Goal: Transaction & Acquisition: Purchase product/service

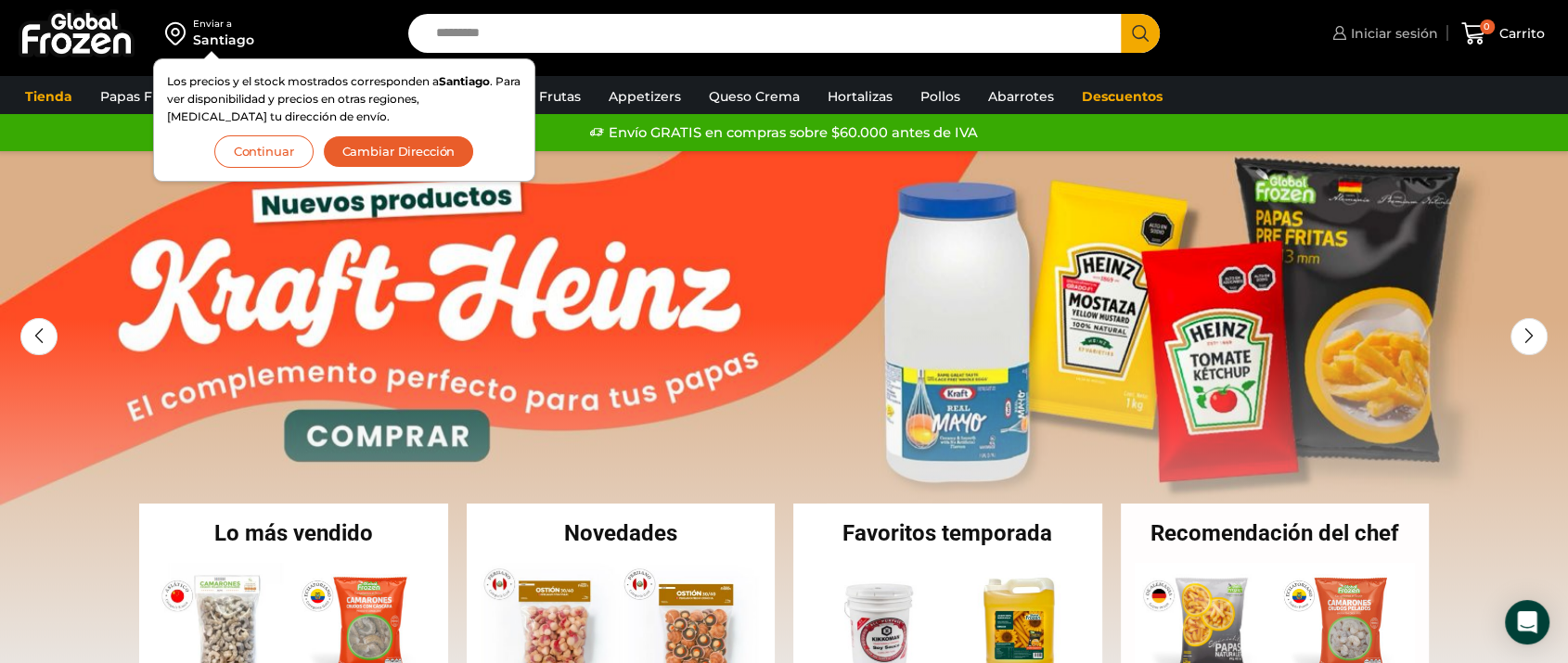
click at [1402, 34] on span "Iniciar sesión" at bounding box center [1391, 33] width 92 height 19
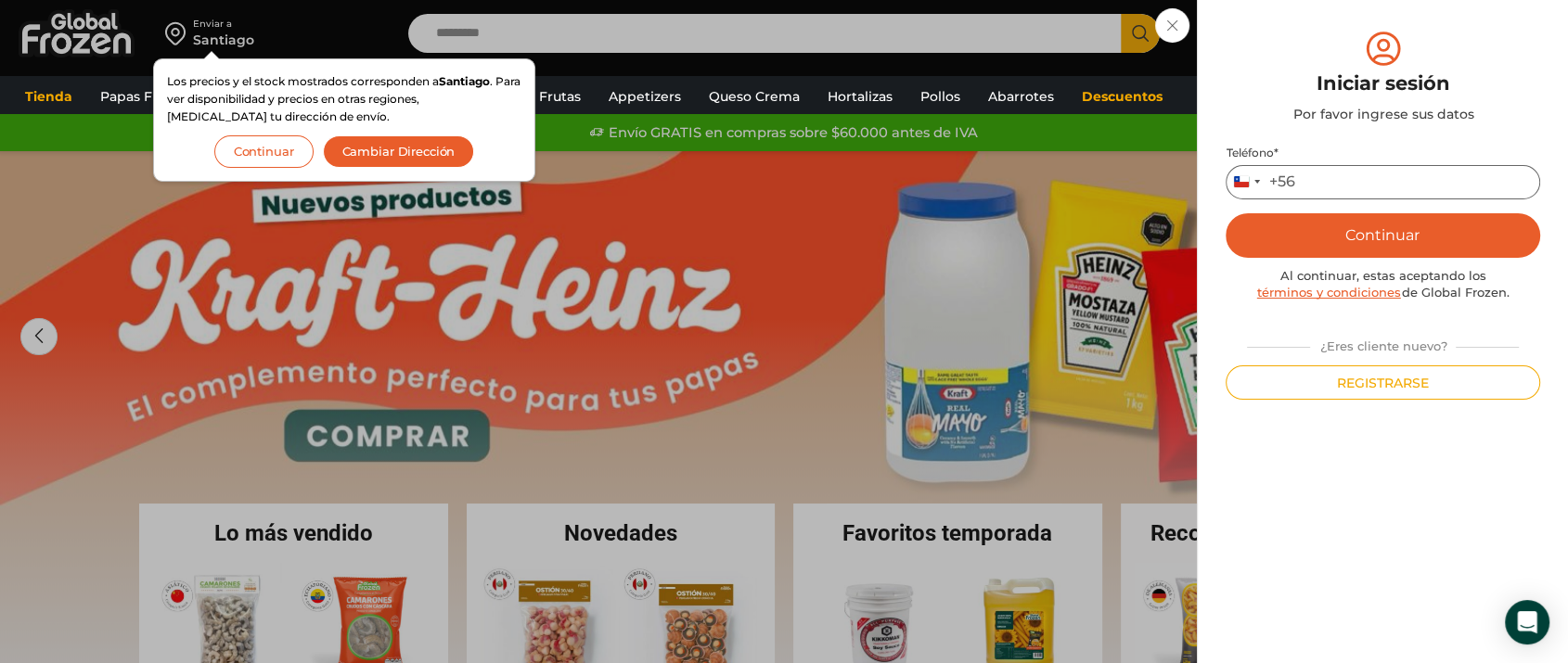
click at [1345, 185] on input "Teléfono *" at bounding box center [1383, 182] width 315 height 35
type input "*********"
click at [1360, 221] on button "Continuar" at bounding box center [1383, 236] width 315 height 45
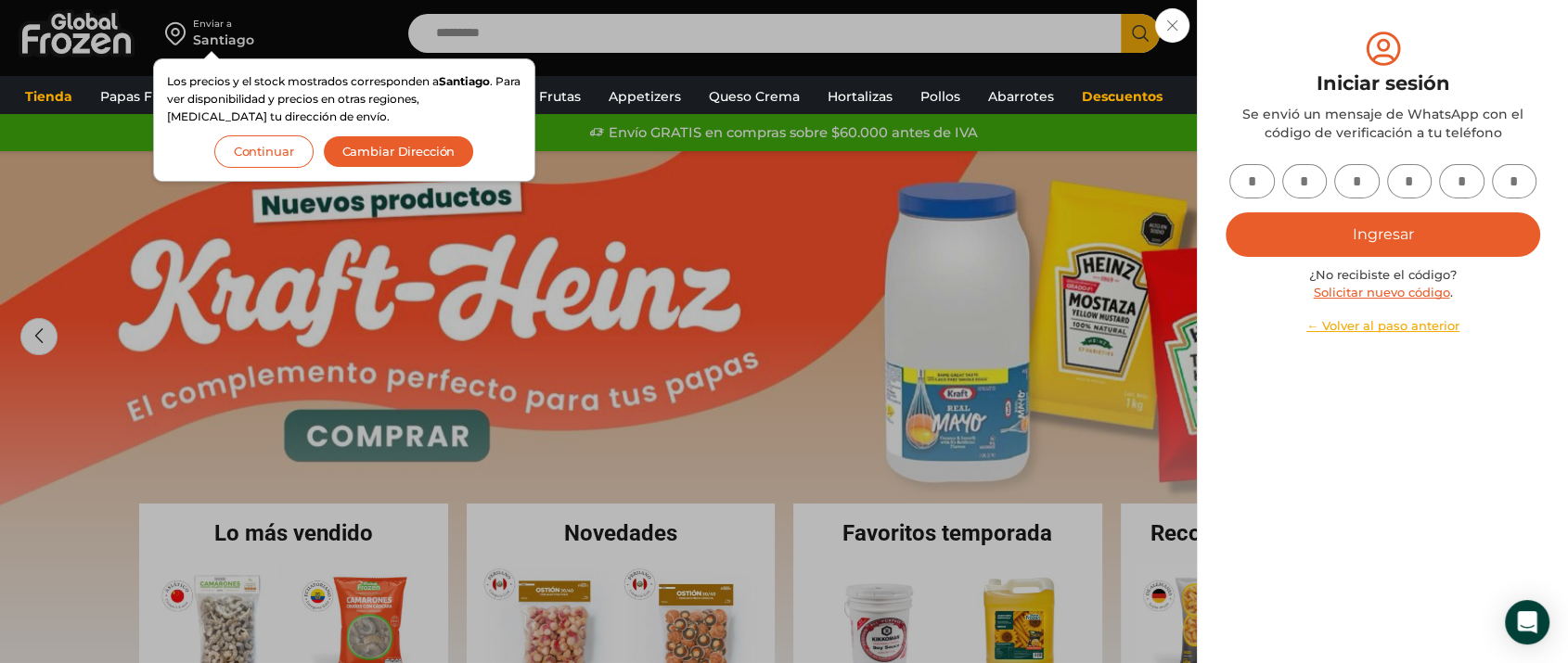
click at [1254, 182] on input "text" at bounding box center [1251, 181] width 46 height 35
type input "*"
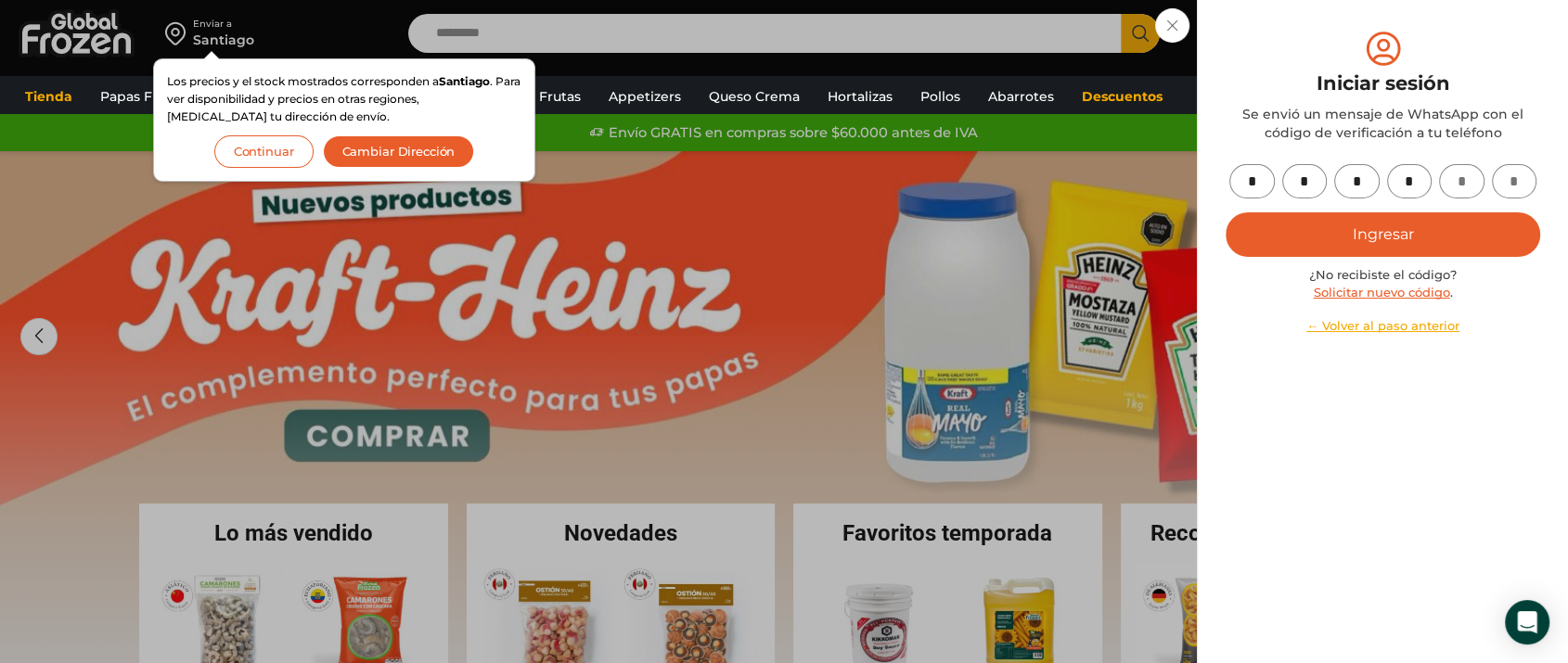
type input "*"
click at [1431, 233] on button "Ingresar" at bounding box center [1383, 235] width 315 height 45
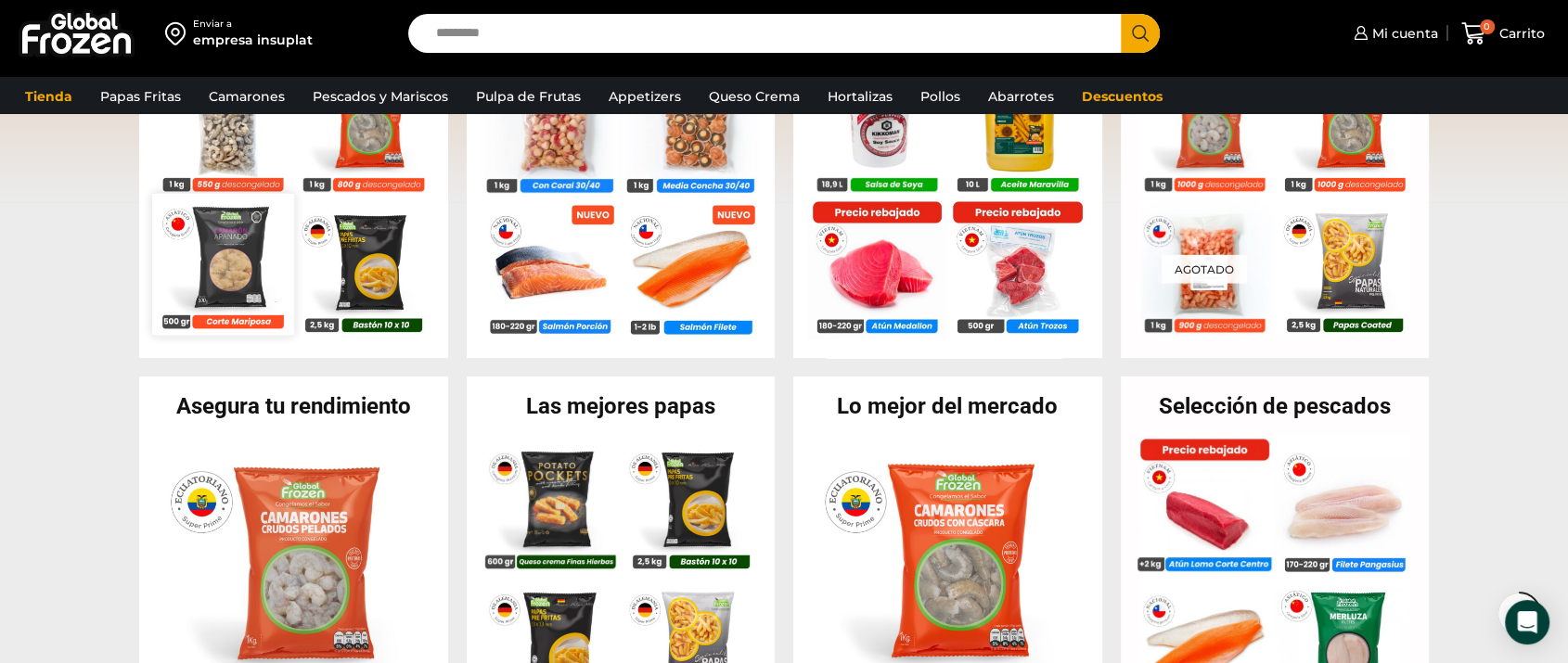
scroll to position [309, 0]
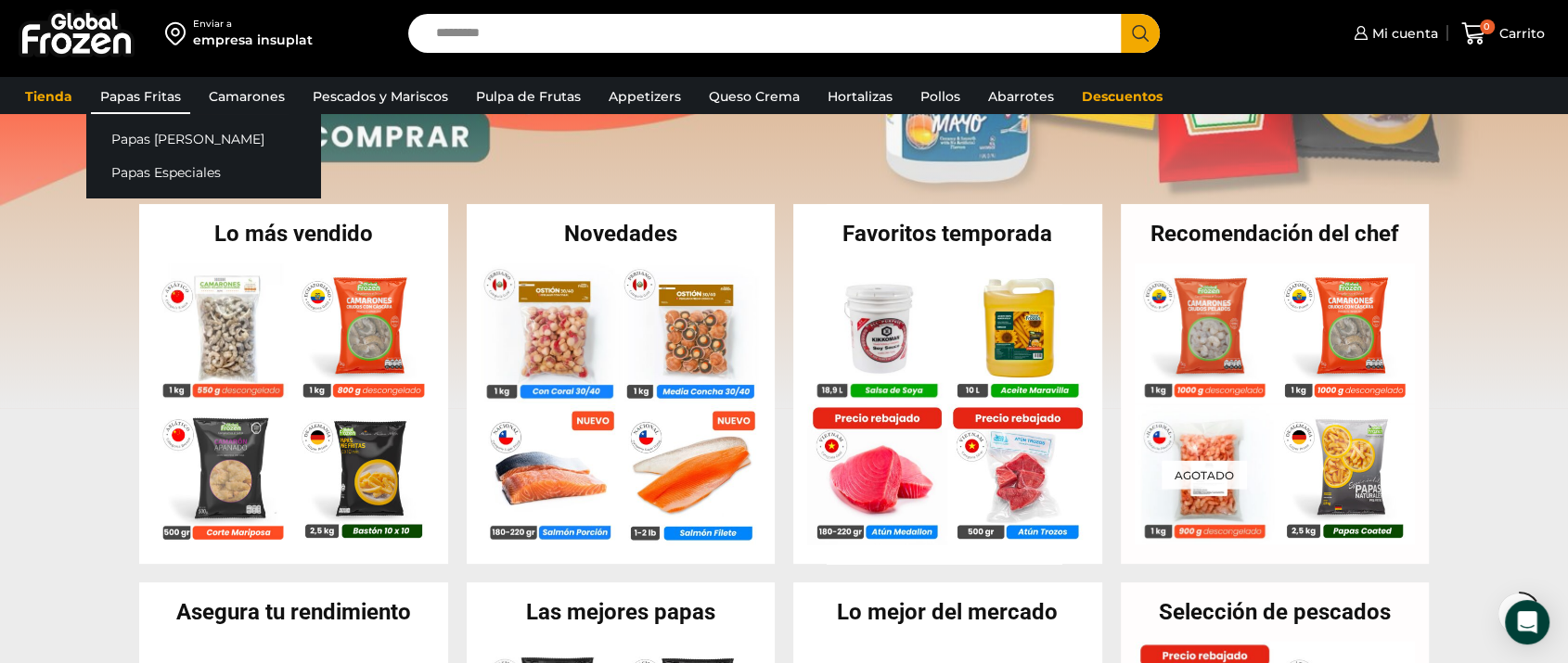
click at [168, 87] on link "Papas Fritas" at bounding box center [140, 97] width 99 height 36
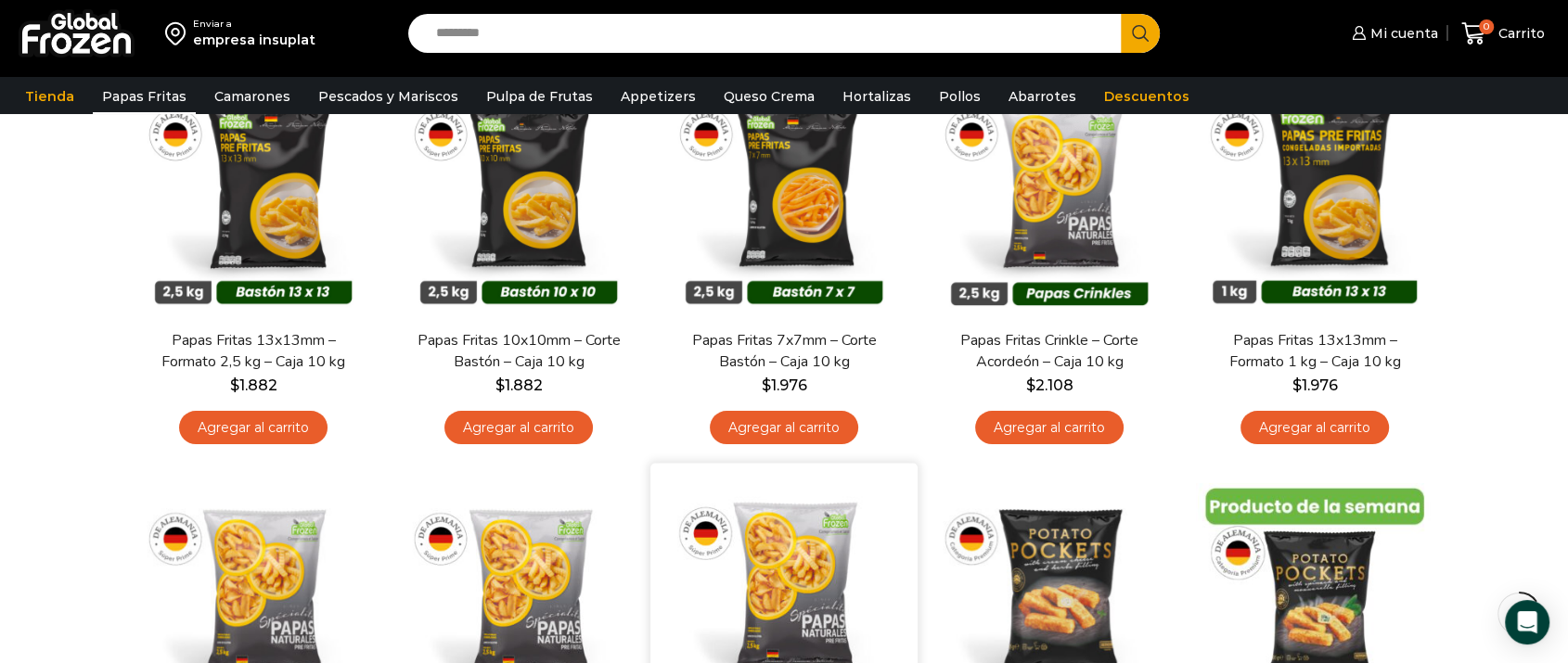
scroll to position [103, 0]
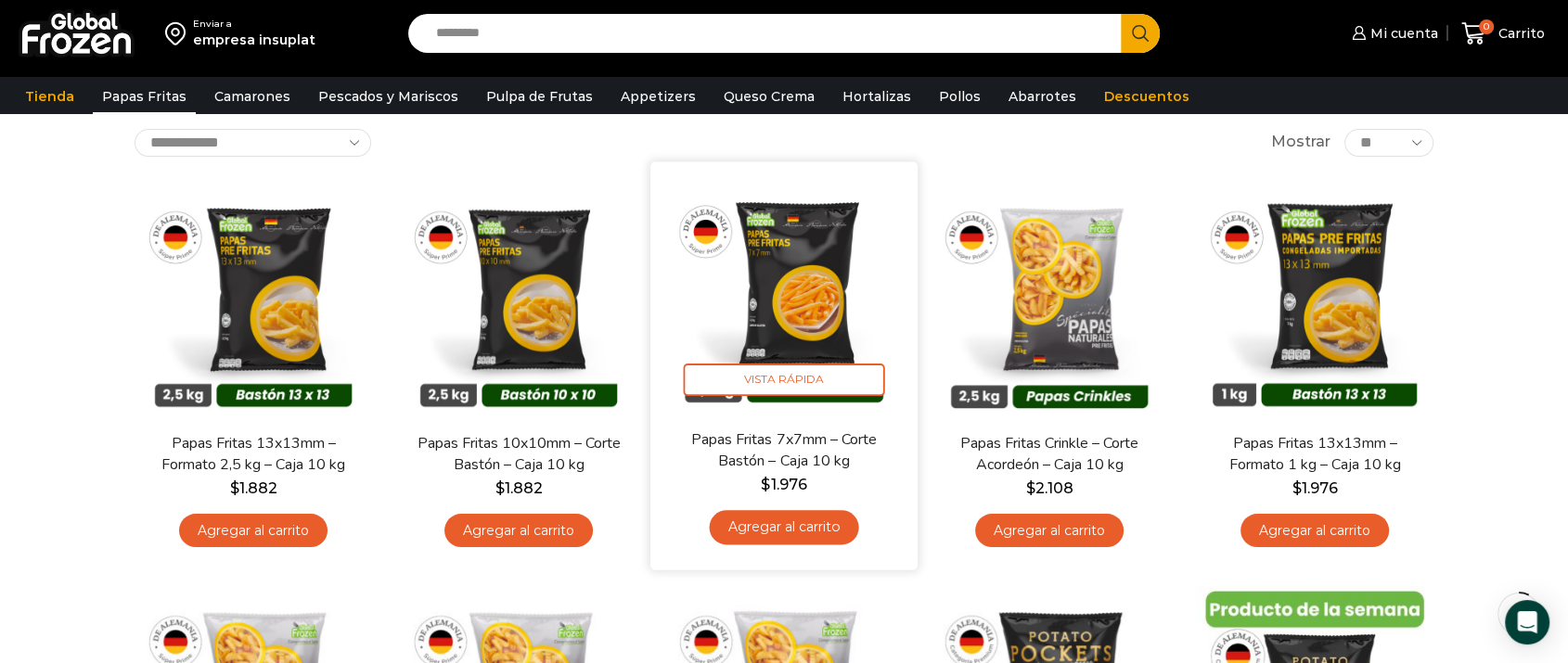
click at [817, 528] on link "Agregar al carrito" at bounding box center [783, 527] width 149 height 35
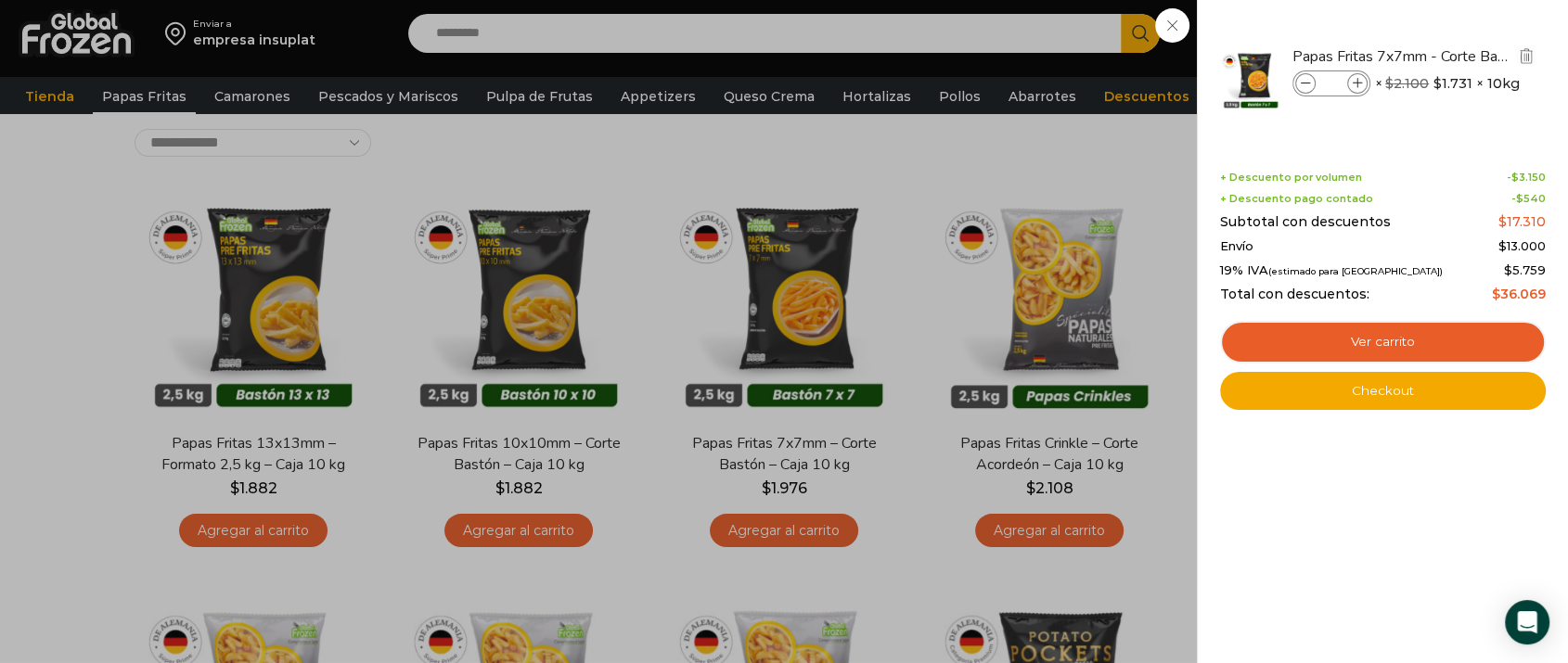
click at [1354, 87] on icon at bounding box center [1357, 84] width 10 height 10
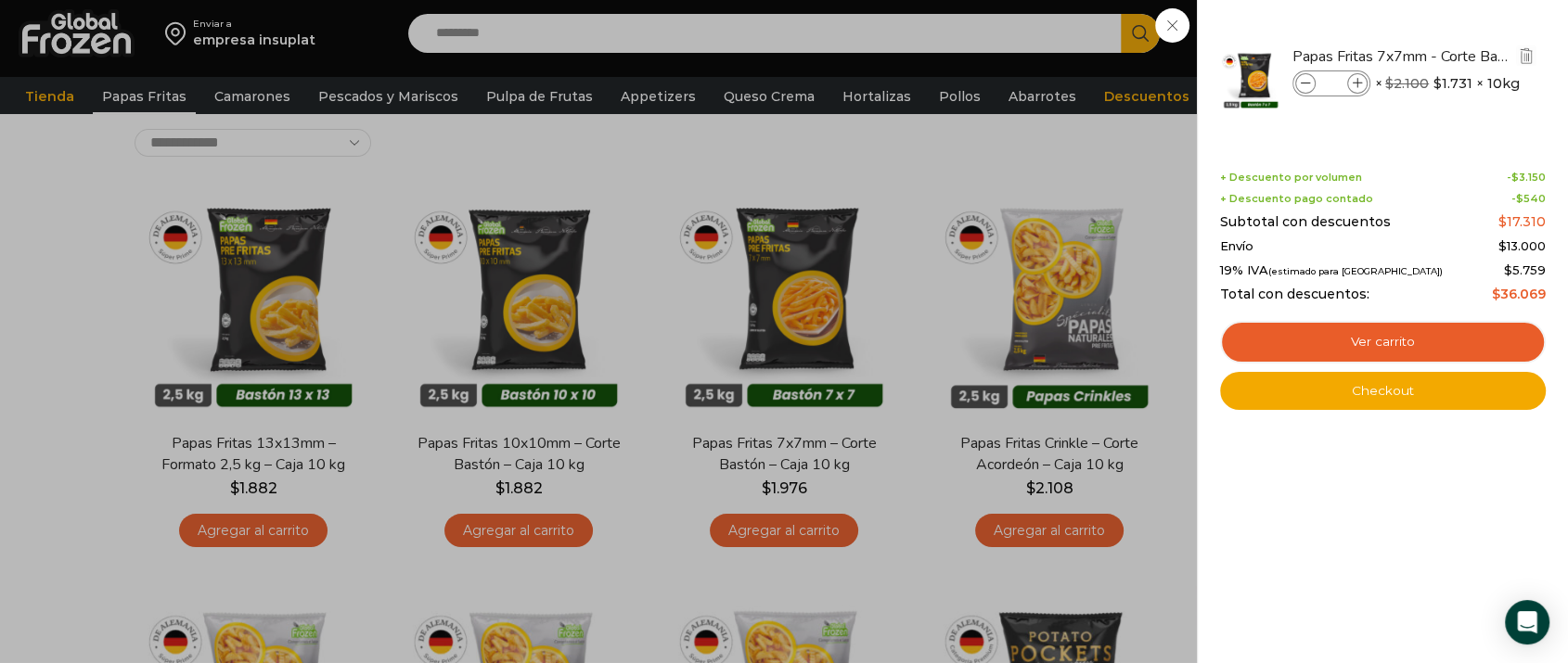
click at [1354, 87] on icon at bounding box center [1357, 84] width 10 height 10
type input "*"
click at [1354, 82] on icon at bounding box center [1357, 84] width 10 height 10
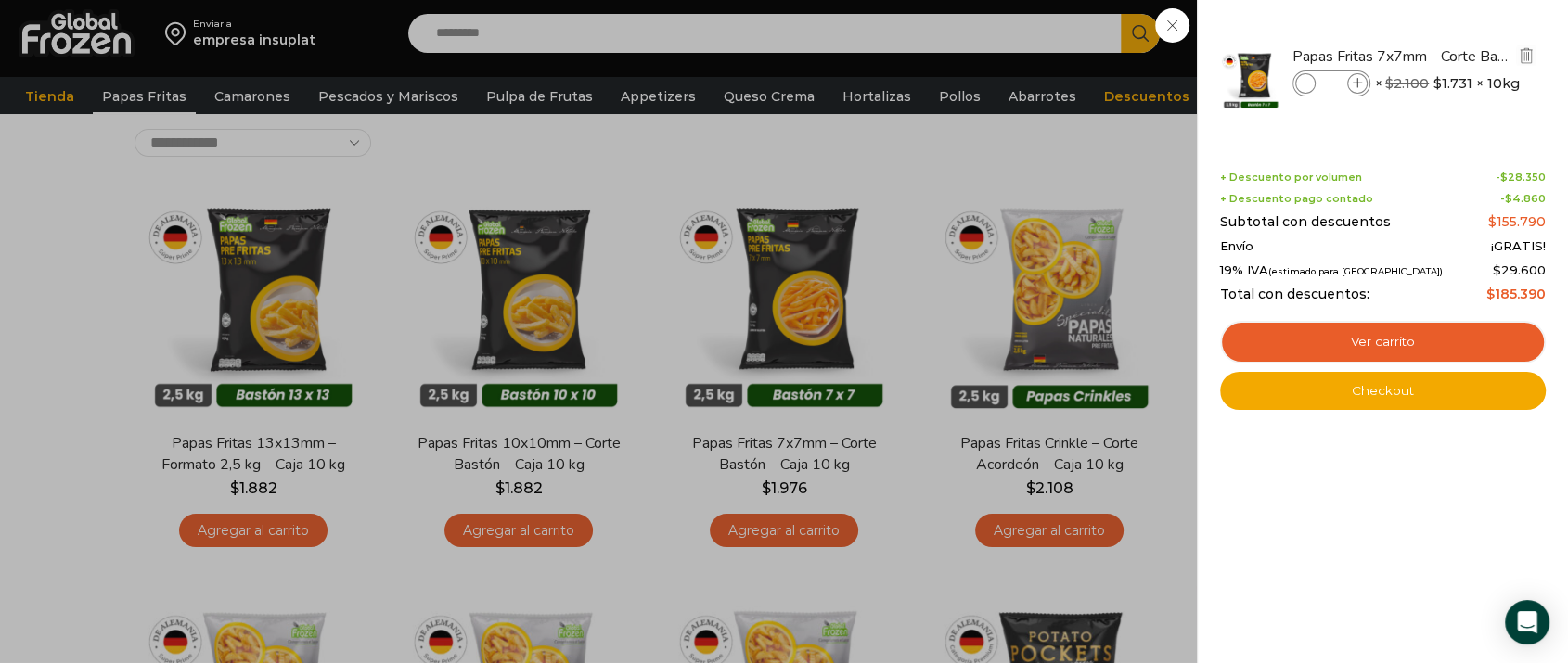
type input "**"
click at [1360, 80] on icon at bounding box center [1357, 84] width 10 height 10
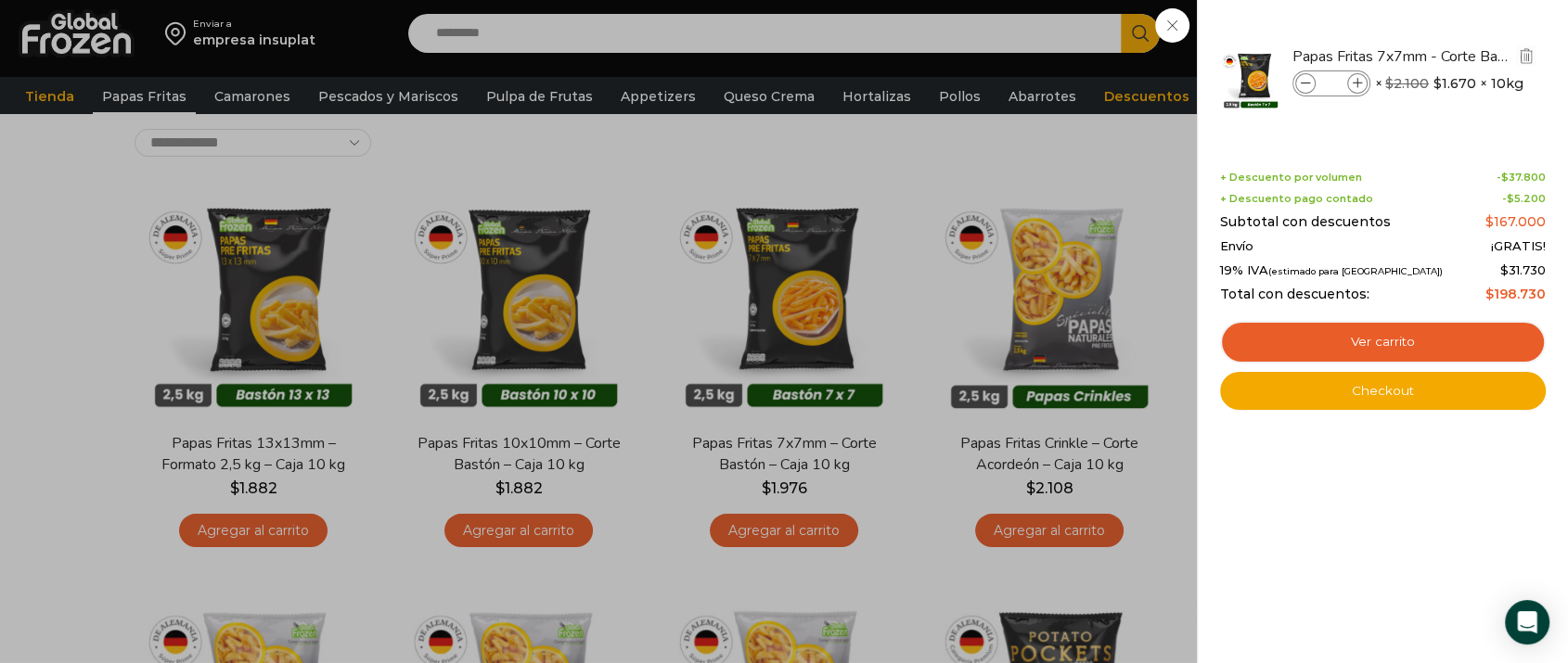
click at [1360, 80] on icon at bounding box center [1357, 84] width 10 height 10
type input "**"
click at [1302, 82] on icon at bounding box center [1306, 84] width 10 height 10
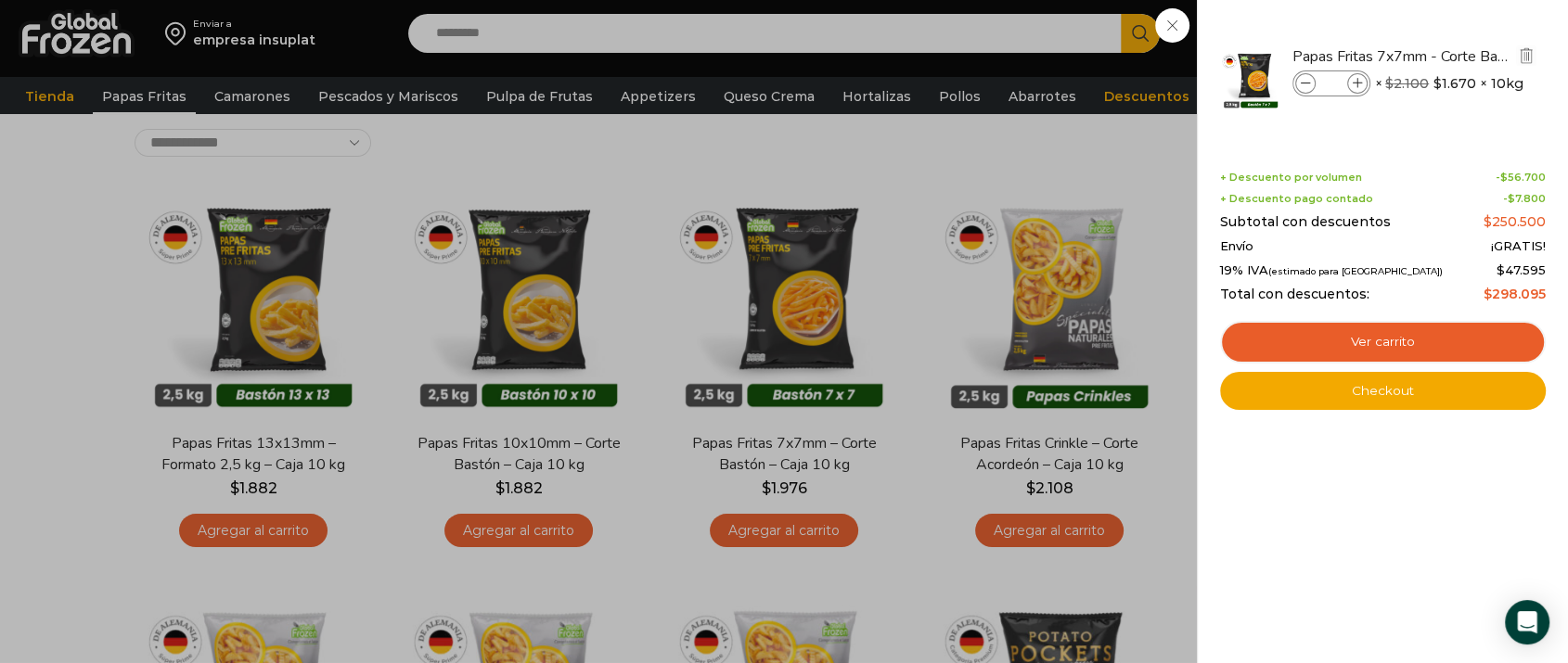
click at [1302, 82] on icon at bounding box center [1306, 84] width 10 height 10
type input "**"
click at [1355, 345] on link "Ver carrito" at bounding box center [1382, 341] width 325 height 43
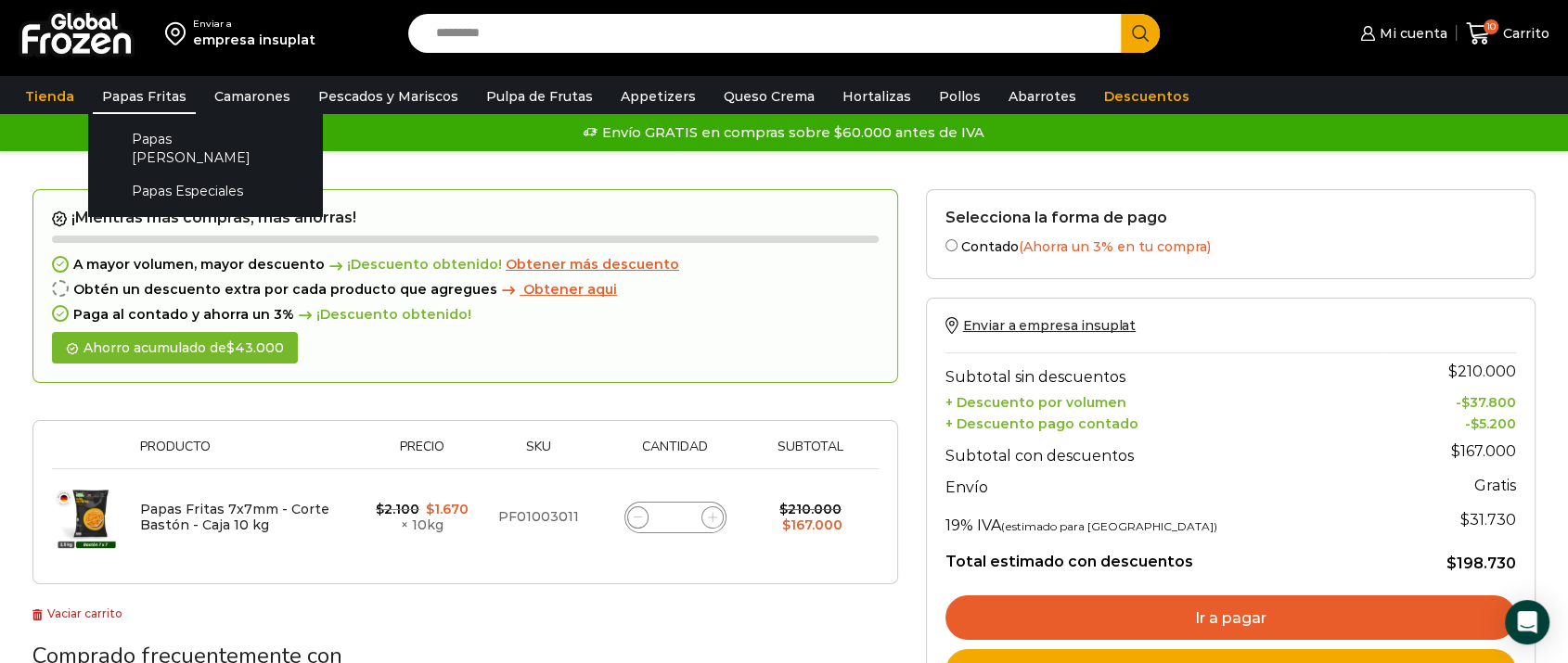
click at [117, 95] on link "Papas Fritas" at bounding box center [144, 97] width 103 height 36
click at [127, 135] on link "Papas [PERSON_NAME]" at bounding box center [205, 147] width 197 height 52
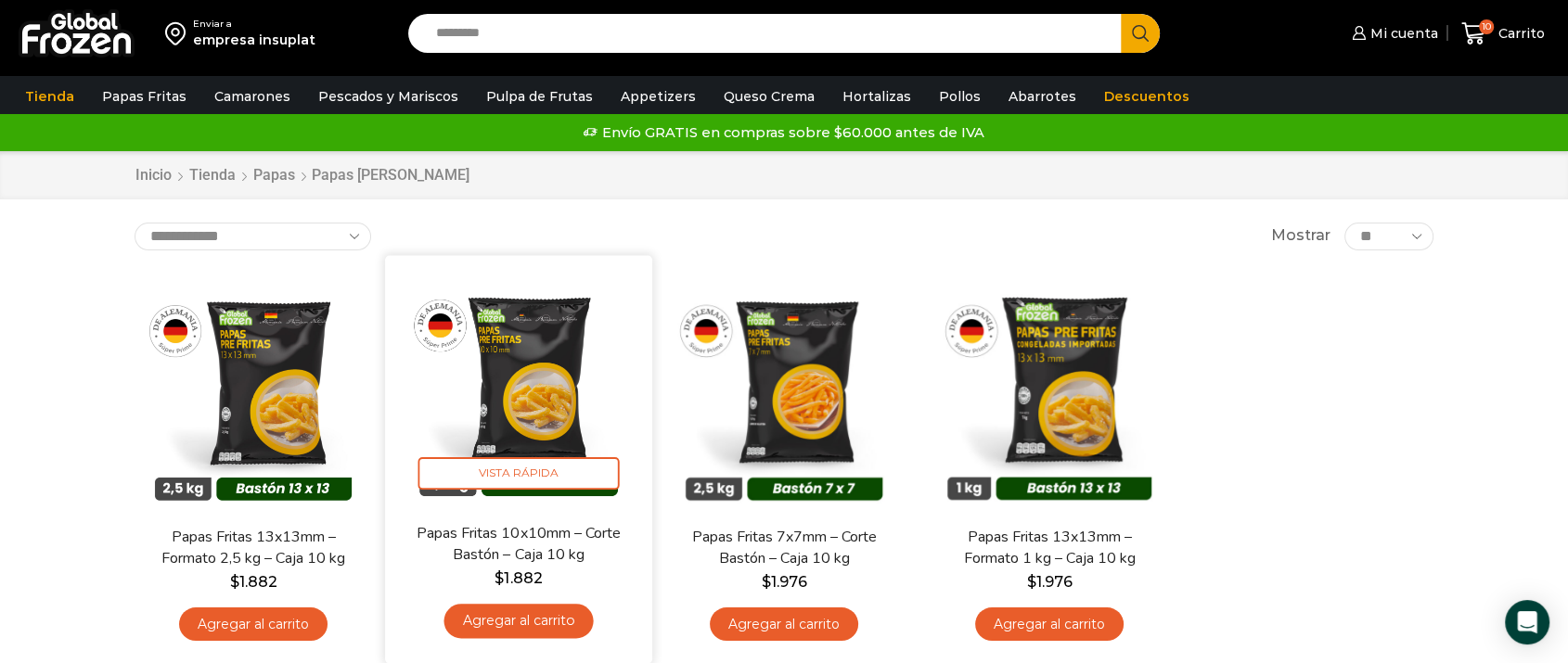
click at [531, 627] on link "Agregar al carrito" at bounding box center [517, 620] width 149 height 35
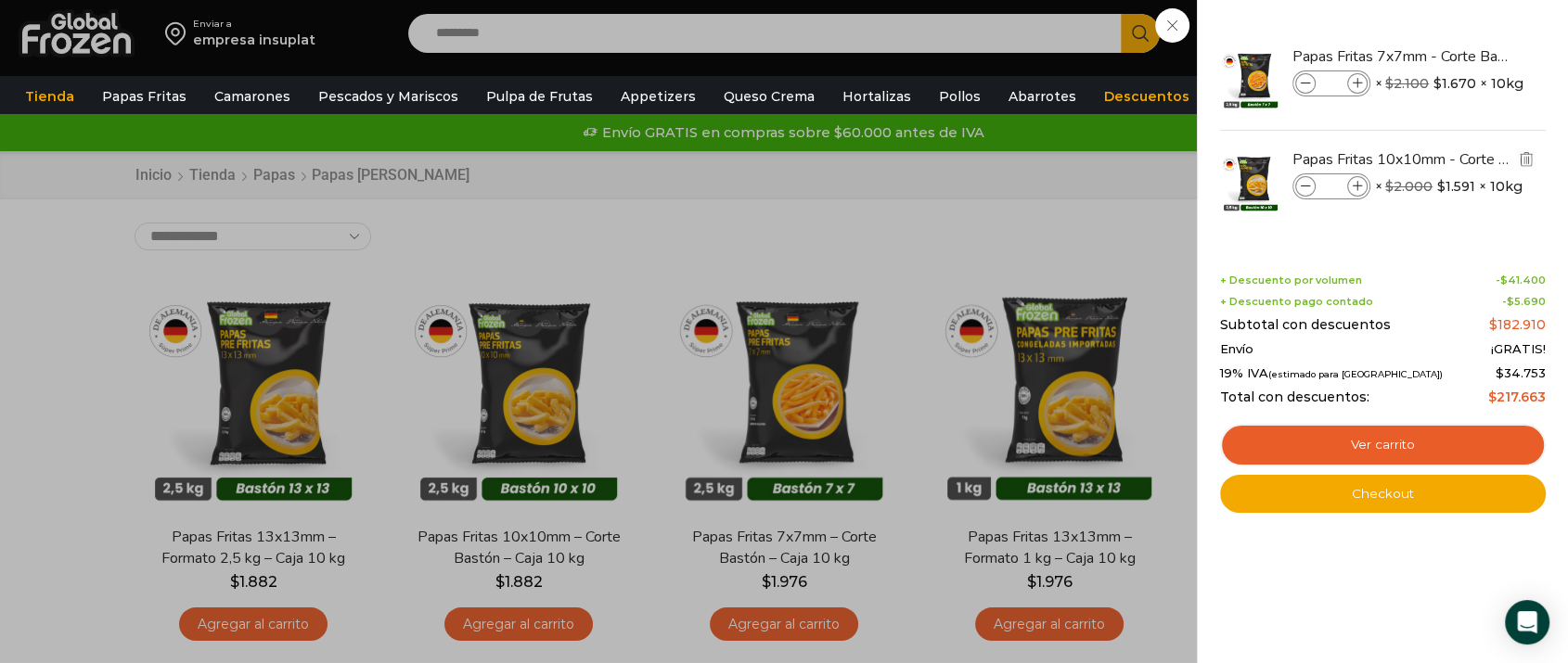
click at [1364, 186] on span at bounding box center [1356, 186] width 21 height 21
click at [1358, 186] on icon at bounding box center [1357, 187] width 10 height 10
type input "*"
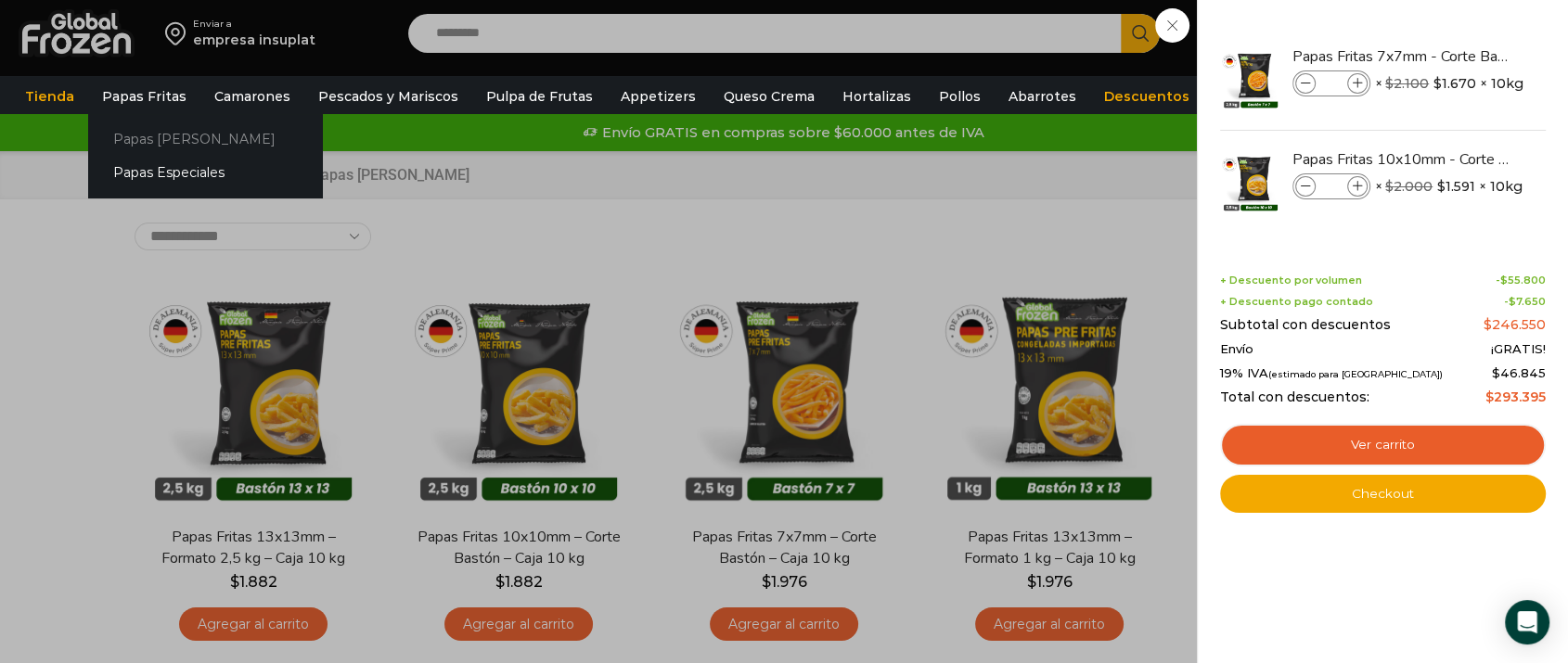
click at [141, 127] on link "Papas [PERSON_NAME]" at bounding box center [205, 139] width 233 height 35
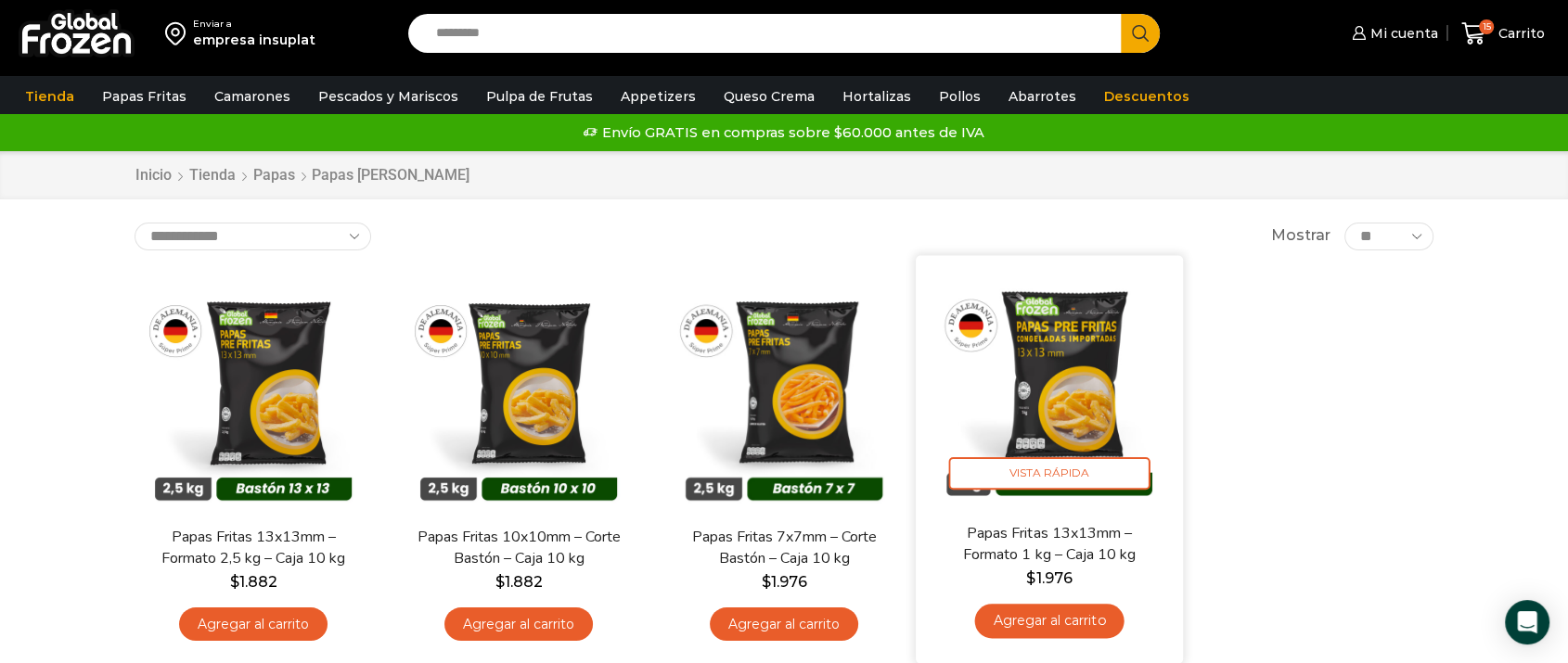
click at [1108, 628] on link "Agregar al carrito" at bounding box center [1049, 620] width 149 height 35
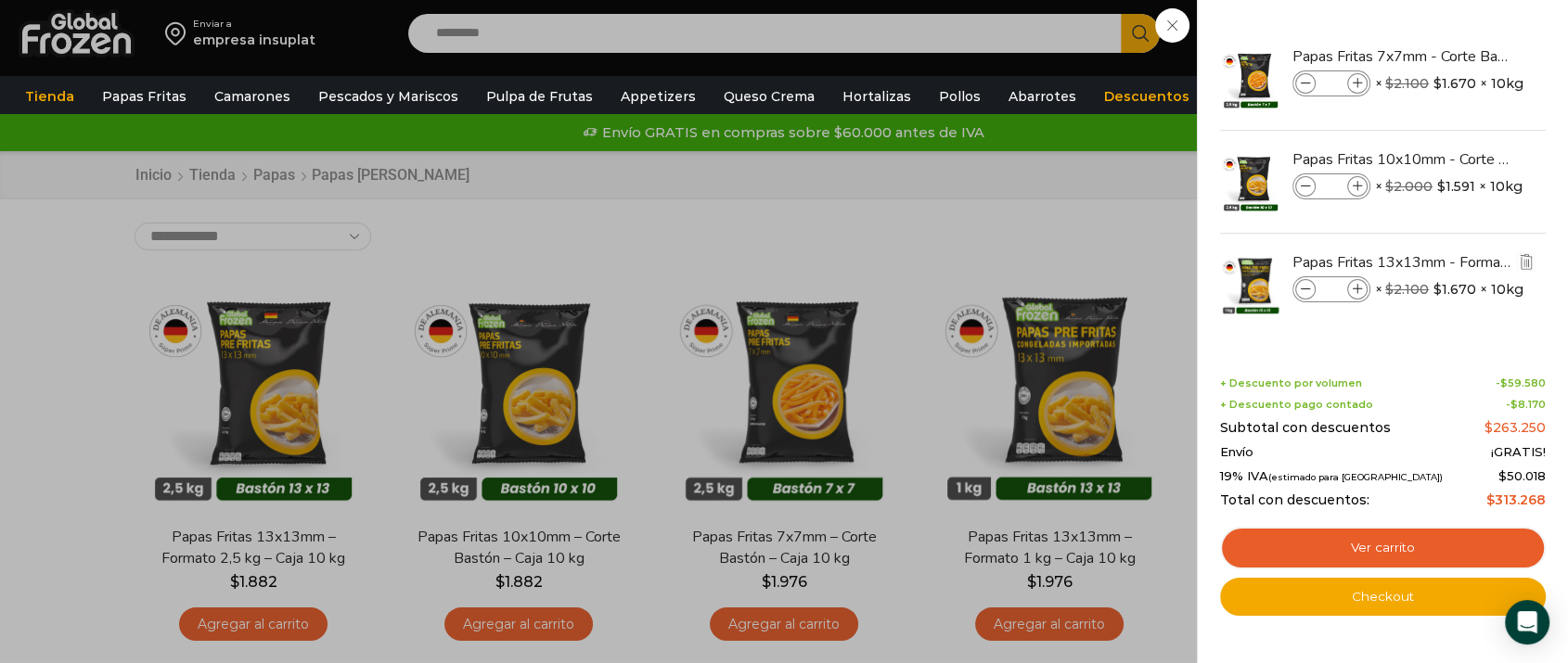
click at [1352, 288] on icon at bounding box center [1357, 290] width 10 height 10
type input "*"
click at [477, 97] on link "Pulpa de Frutas" at bounding box center [539, 97] width 126 height 36
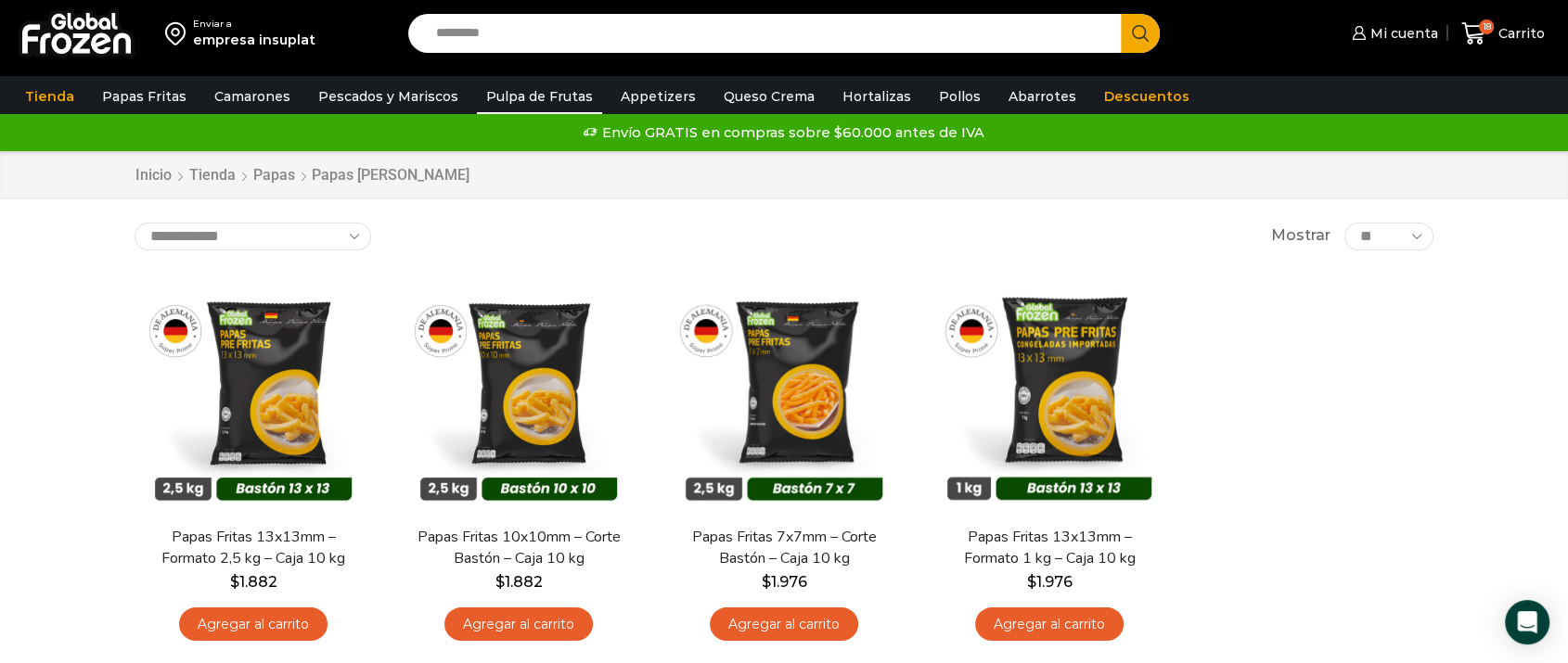
click at [477, 97] on link "Pulpa de Frutas" at bounding box center [539, 97] width 126 height 36
click at [510, 97] on link "Pulpa de Frutas" at bounding box center [539, 97] width 126 height 36
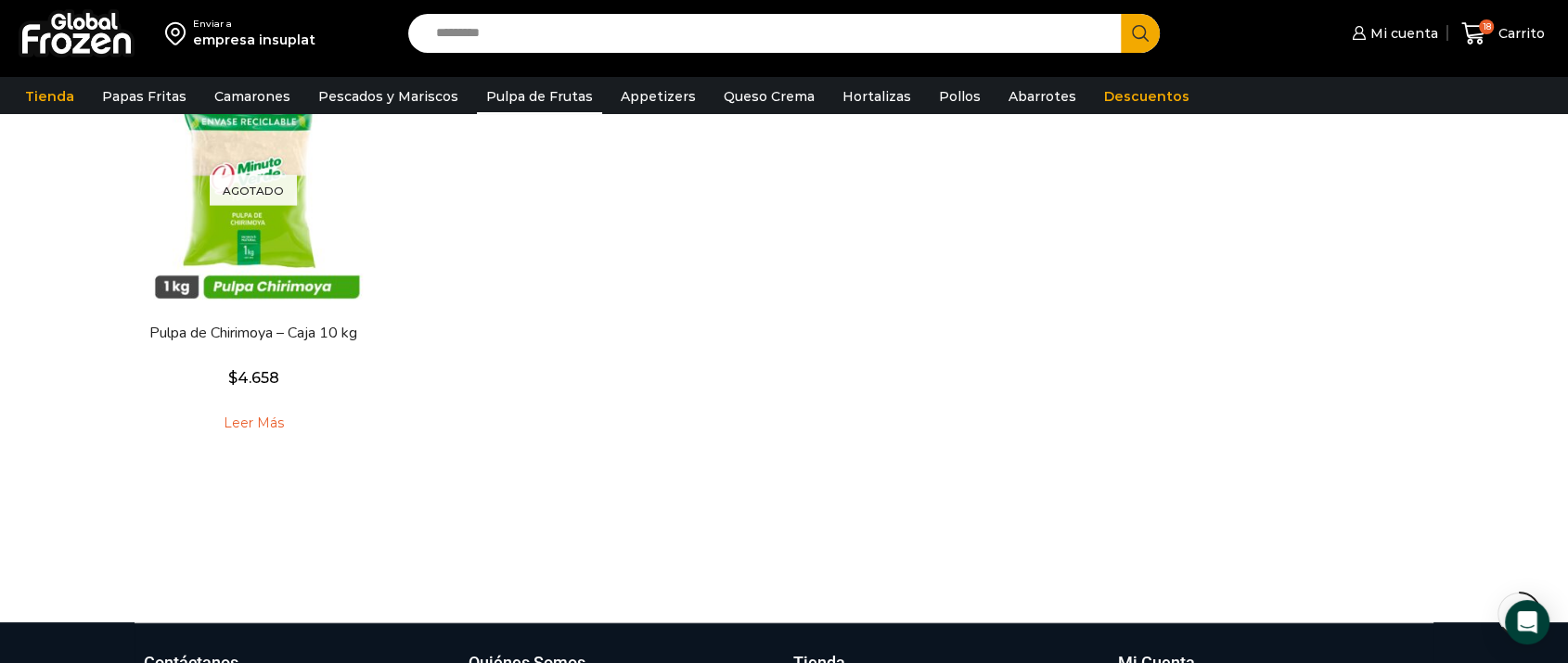
scroll to position [103, 0]
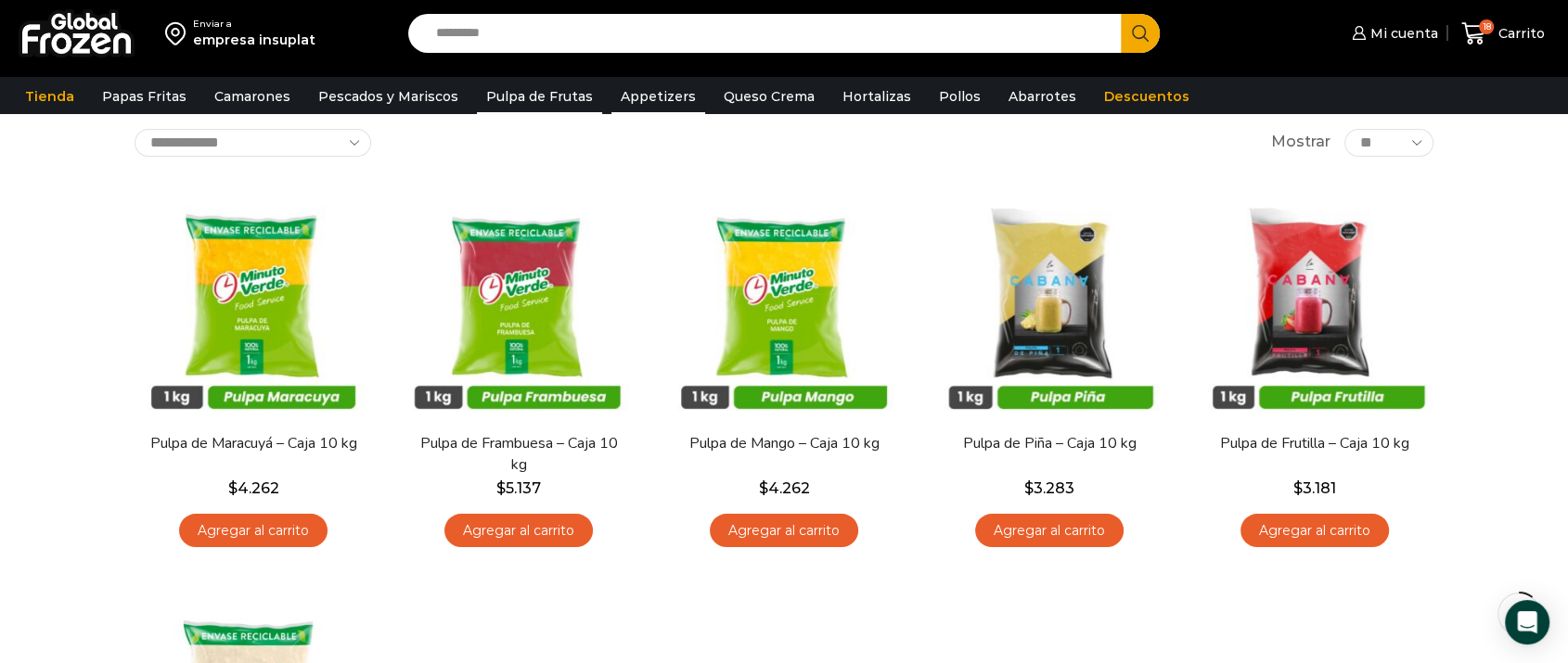
click at [663, 100] on link "Appetizers" at bounding box center [658, 97] width 94 height 36
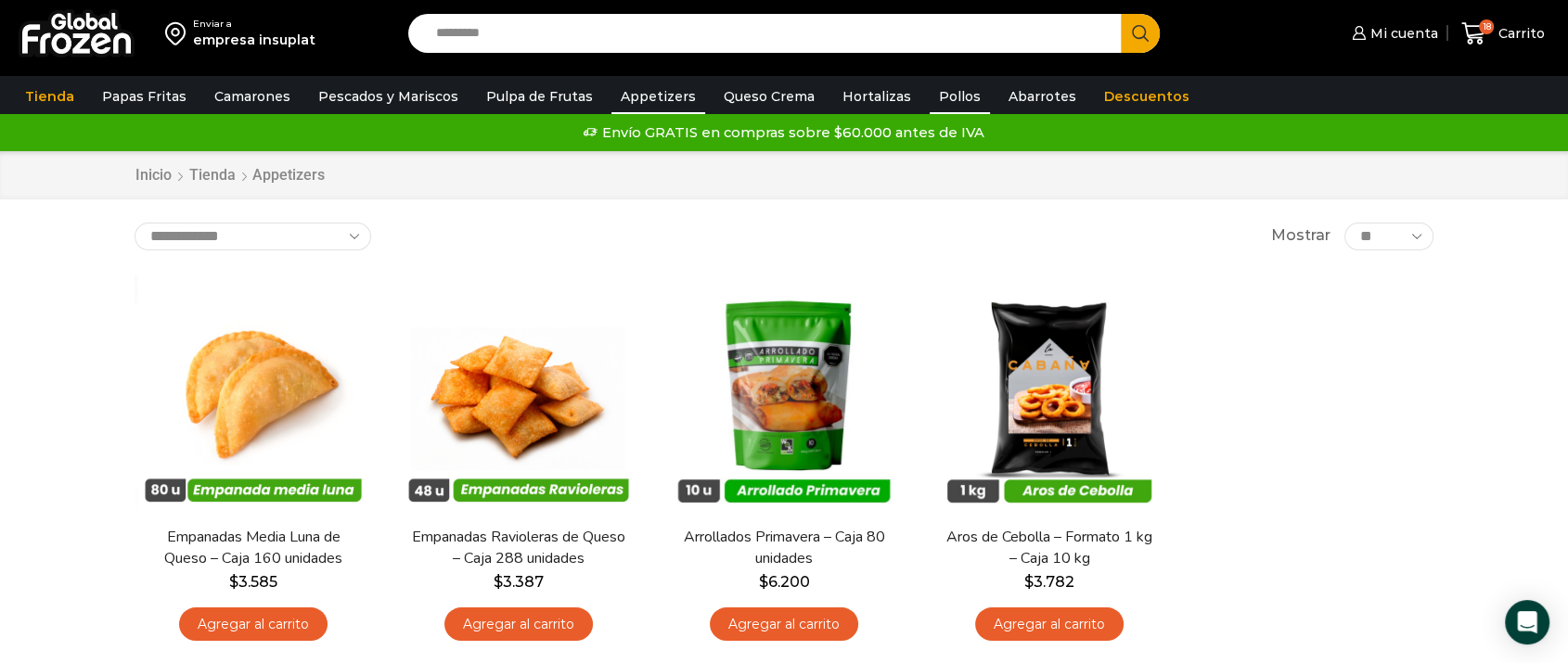
click at [929, 89] on link "Pollos" at bounding box center [959, 97] width 60 height 36
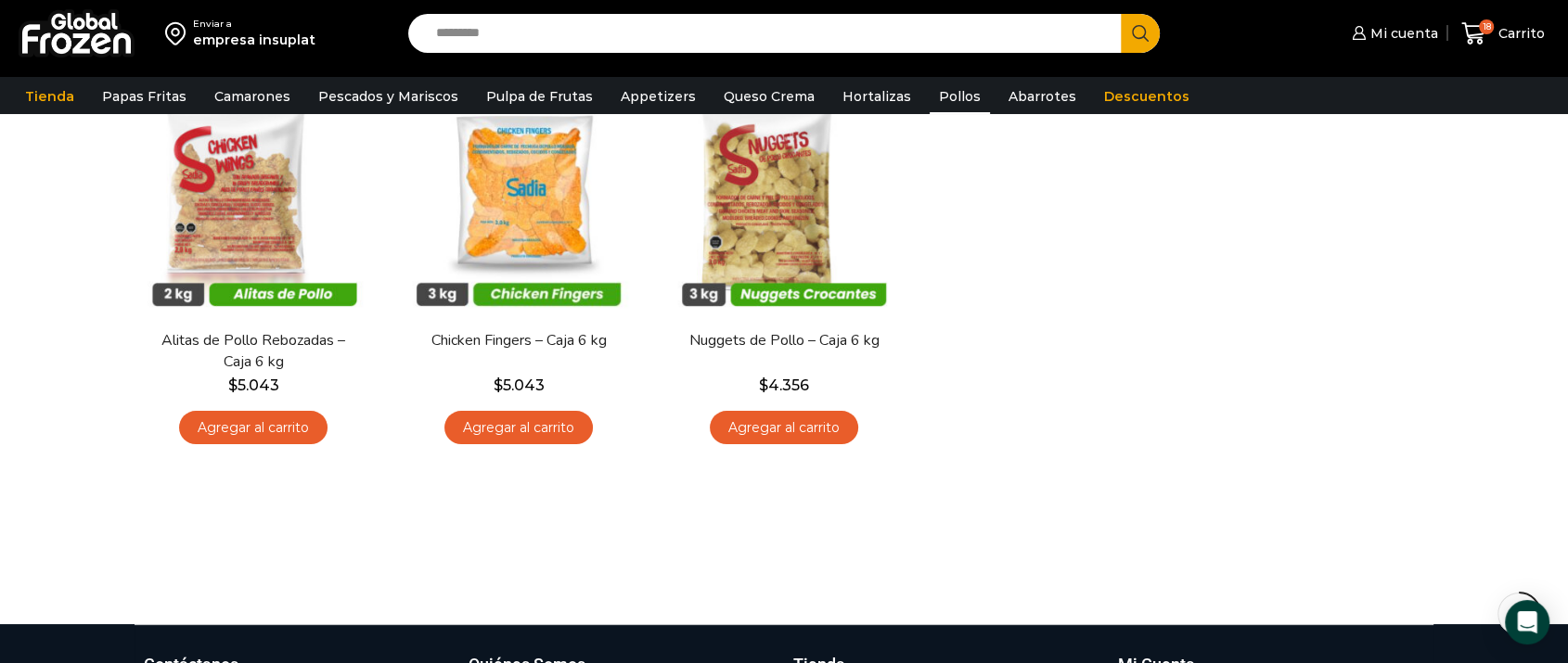
scroll to position [103, 0]
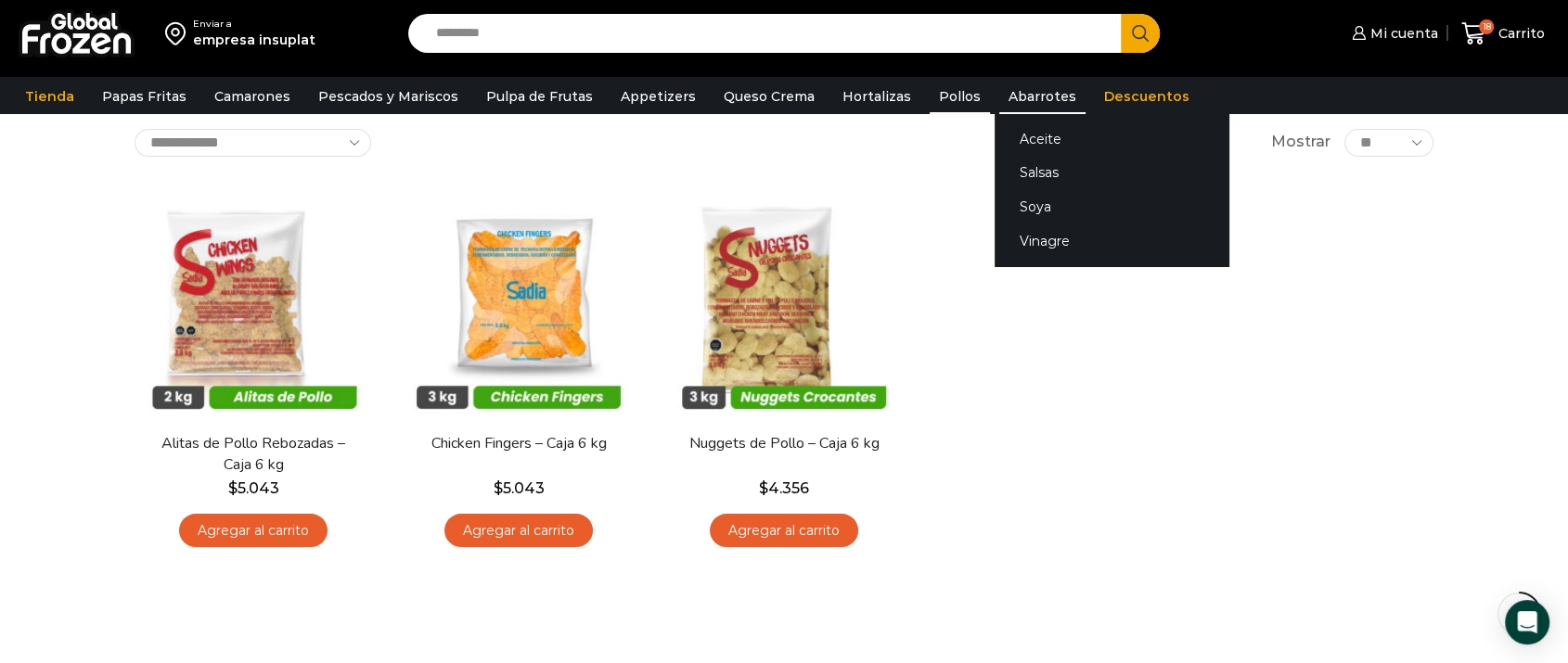
click at [999, 103] on link "Abarrotes" at bounding box center [1042, 97] width 86 height 36
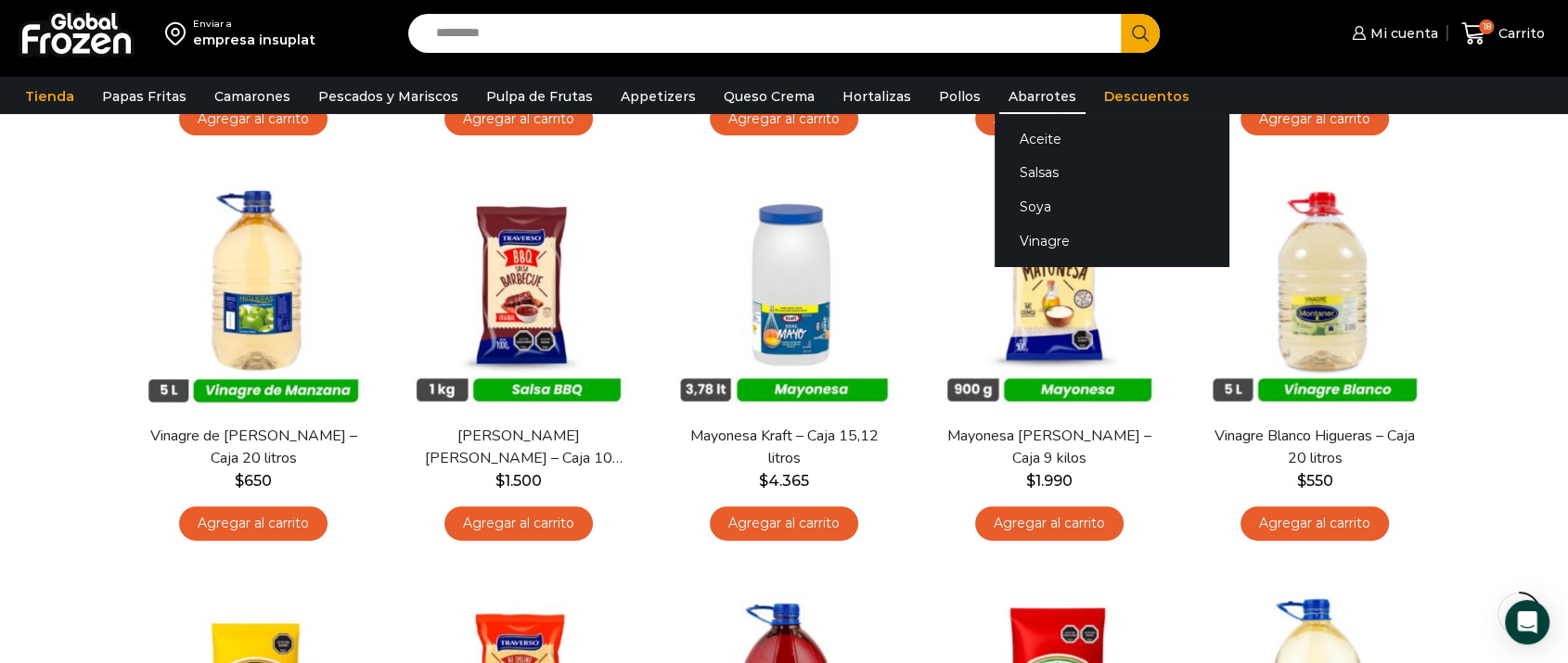
scroll to position [103, 0]
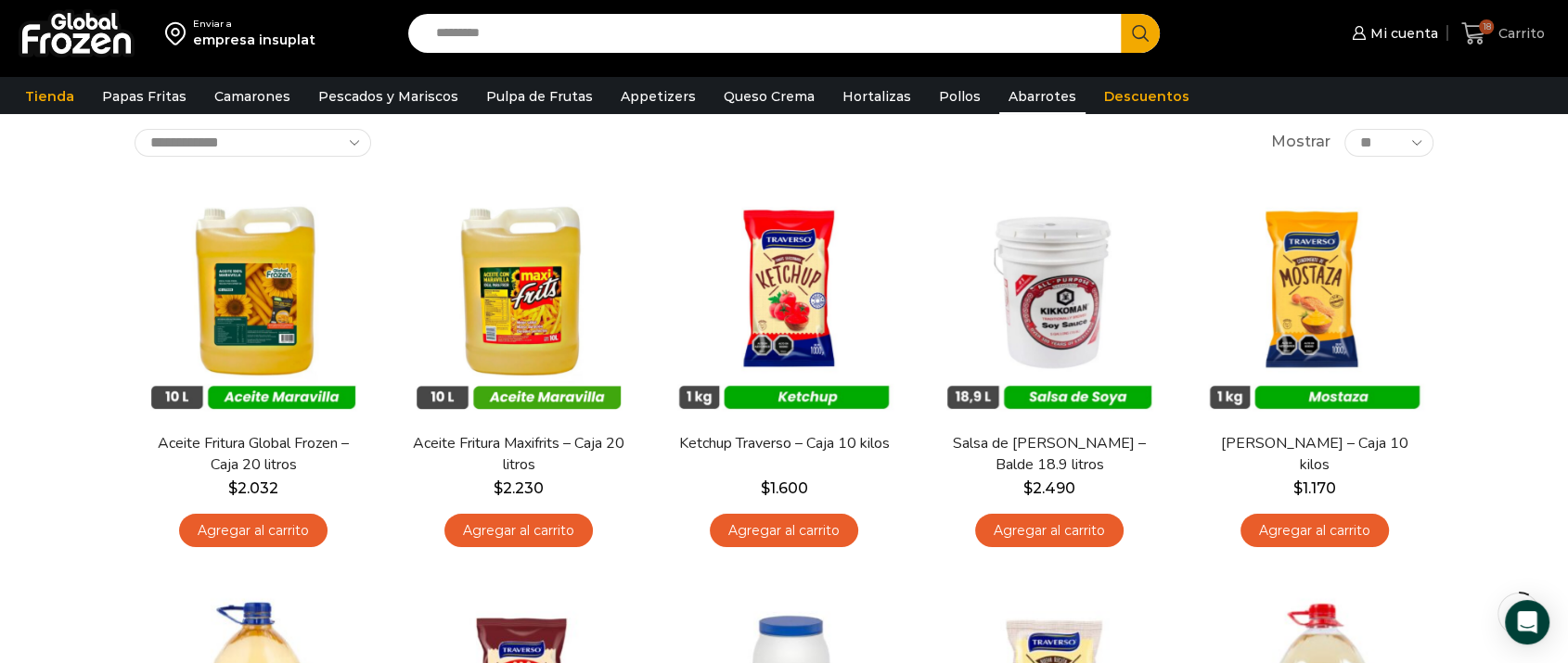
click at [1495, 44] on span "18 [GEOGRAPHIC_DATA]" at bounding box center [1503, 34] width 83 height 25
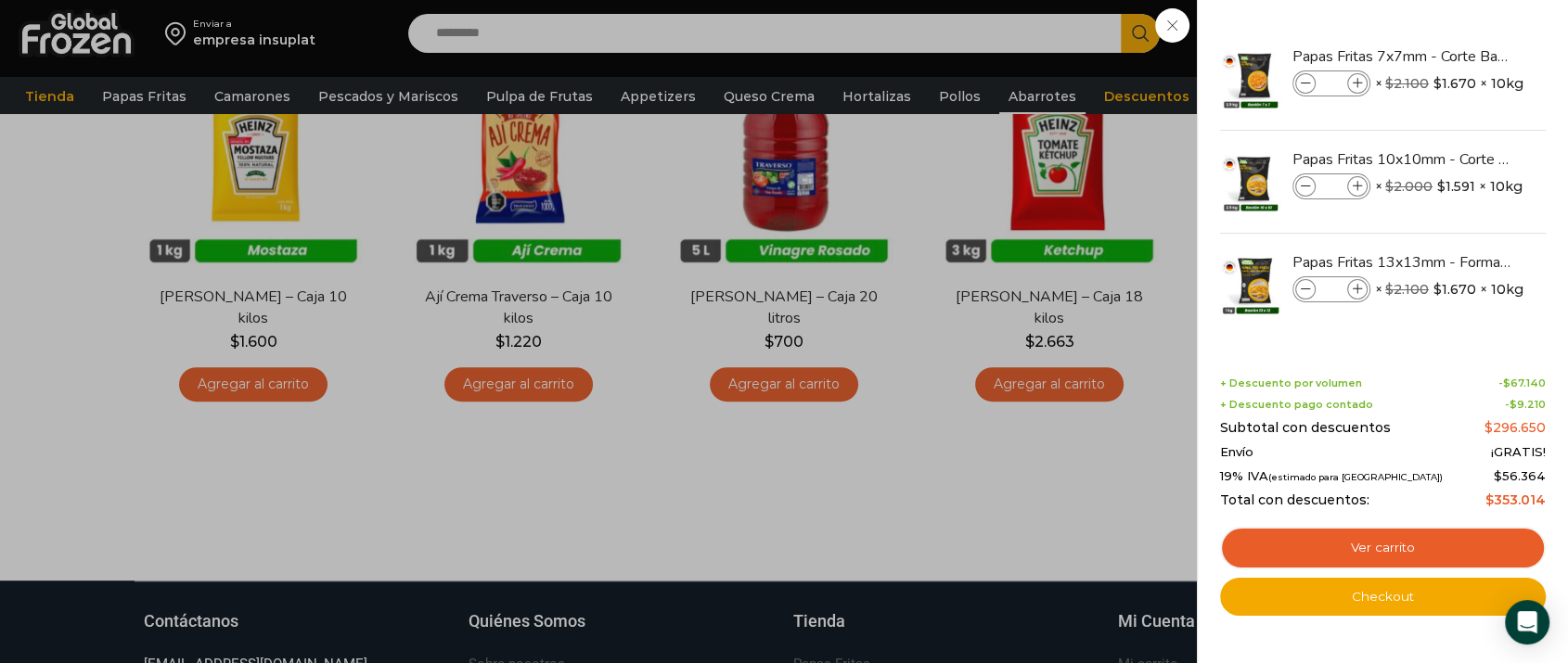
scroll to position [647, 0]
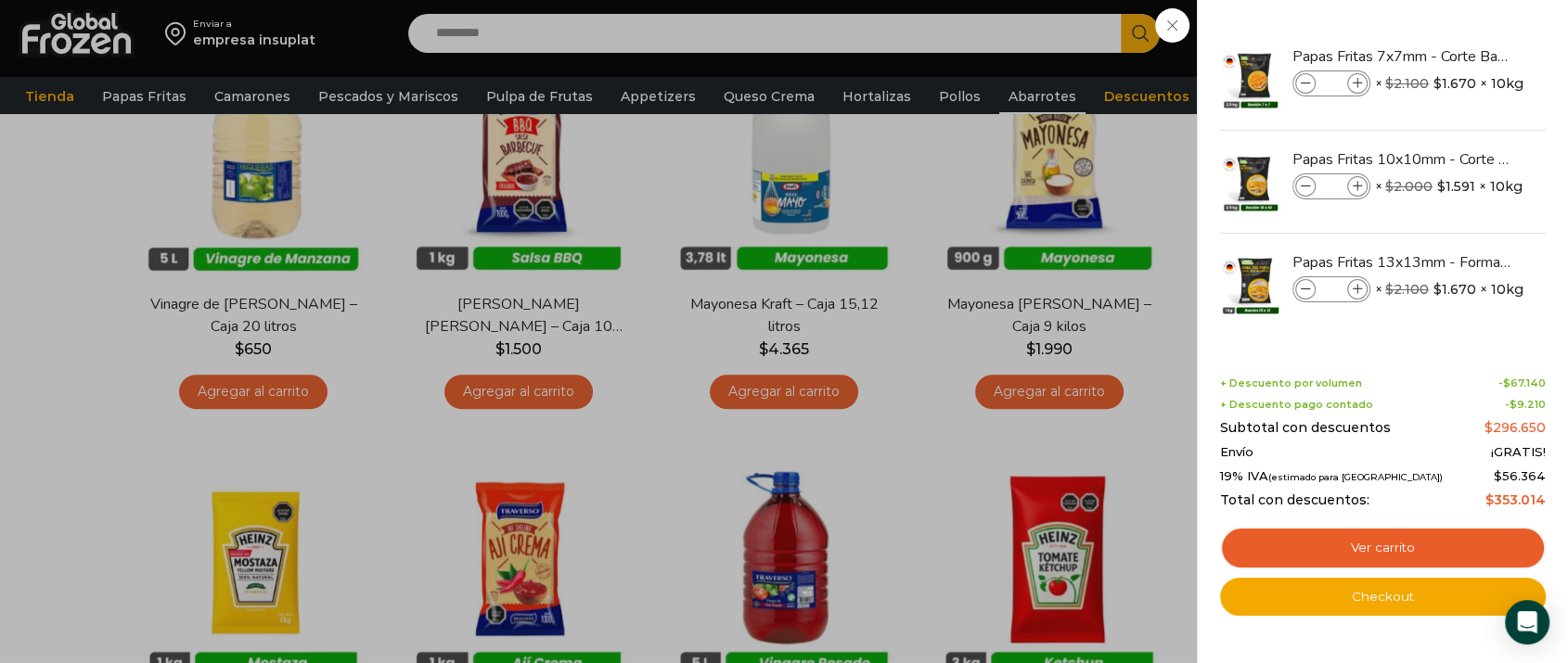
click at [1456, 55] on div "18 Carrito 18 18 Shopping Cart **" at bounding box center [1503, 34] width 93 height 44
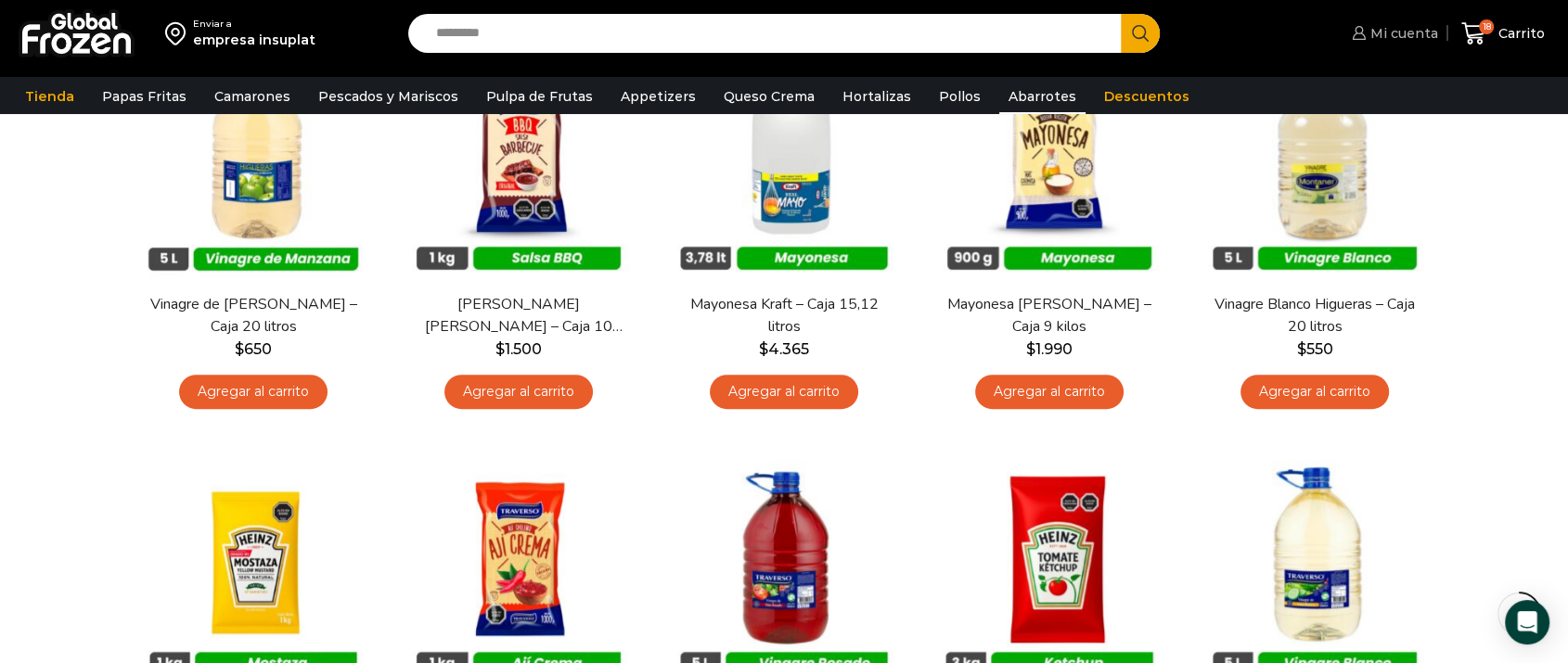
click at [1364, 40] on icon at bounding box center [1357, 33] width 13 height 14
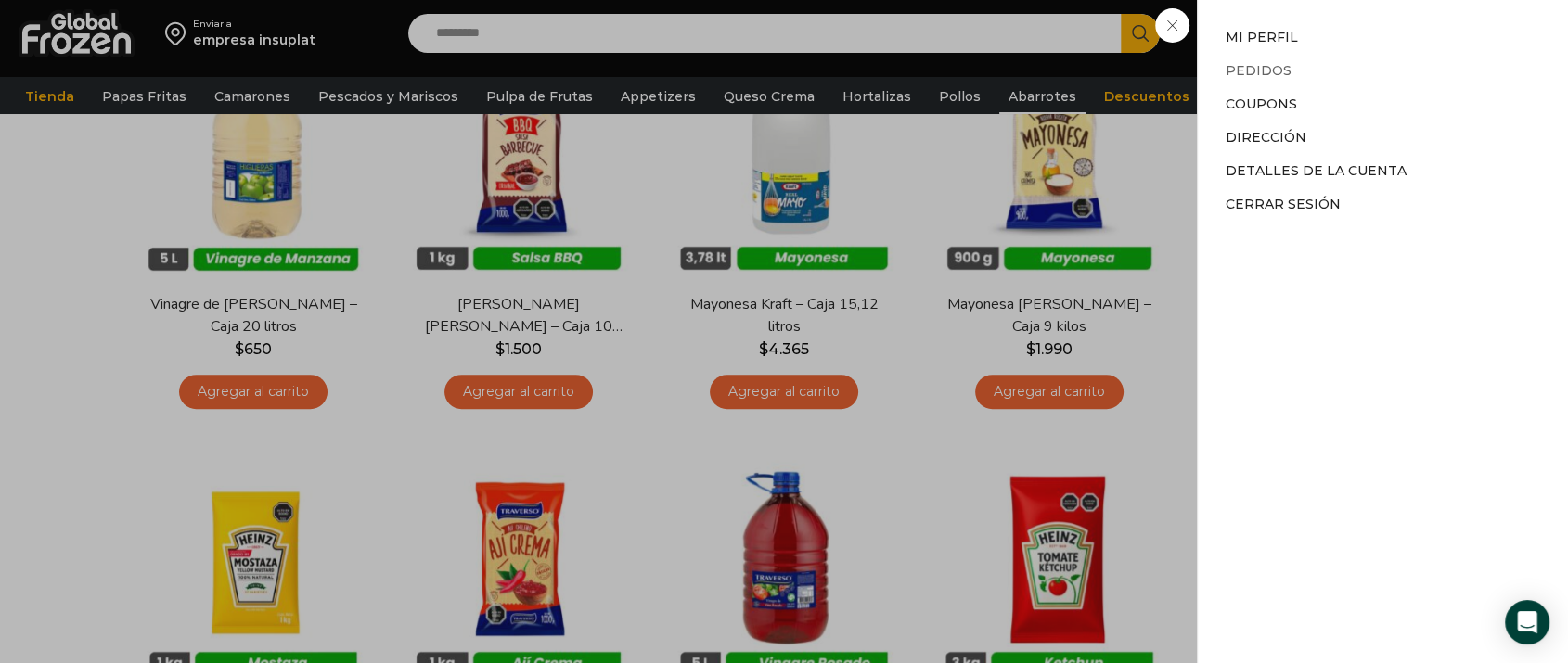
click at [1257, 67] on link "Pedidos" at bounding box center [1258, 70] width 66 height 17
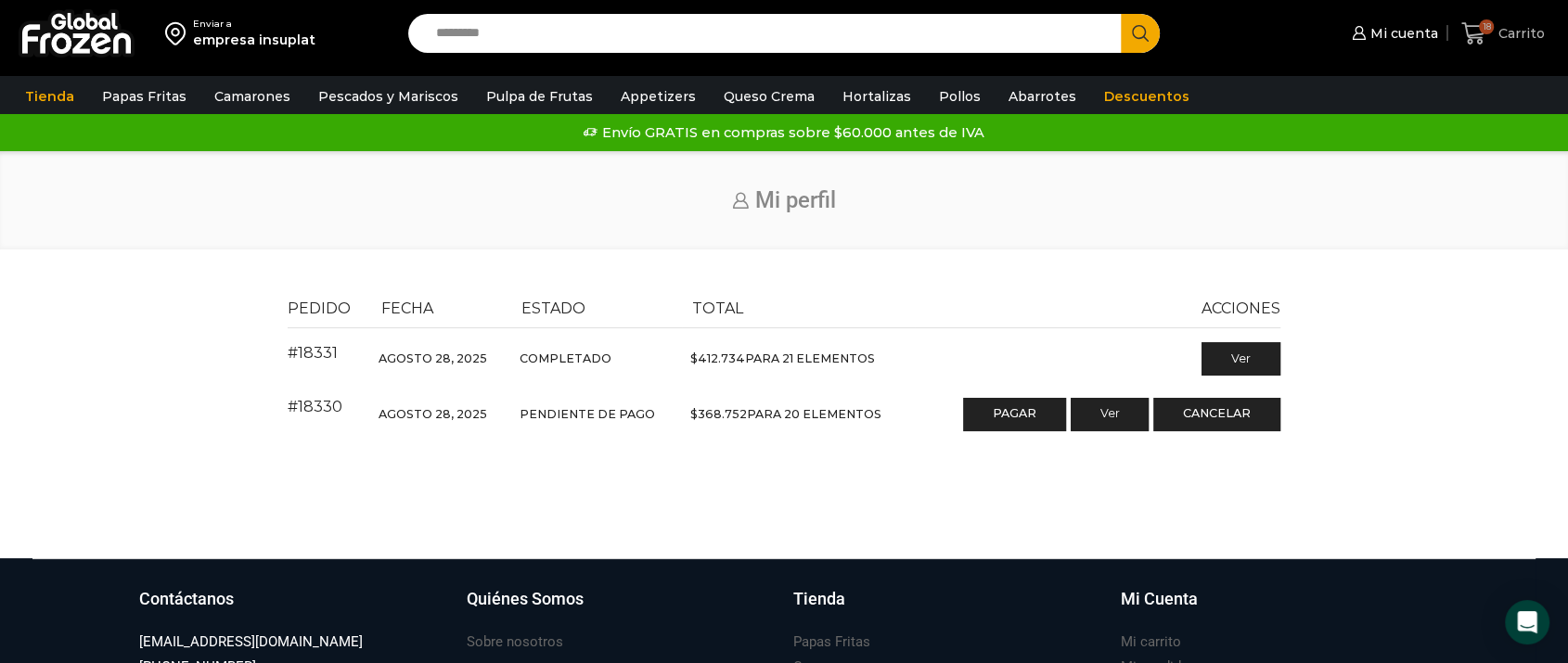
click at [1512, 27] on span "Carrito" at bounding box center [1520, 33] width 51 height 19
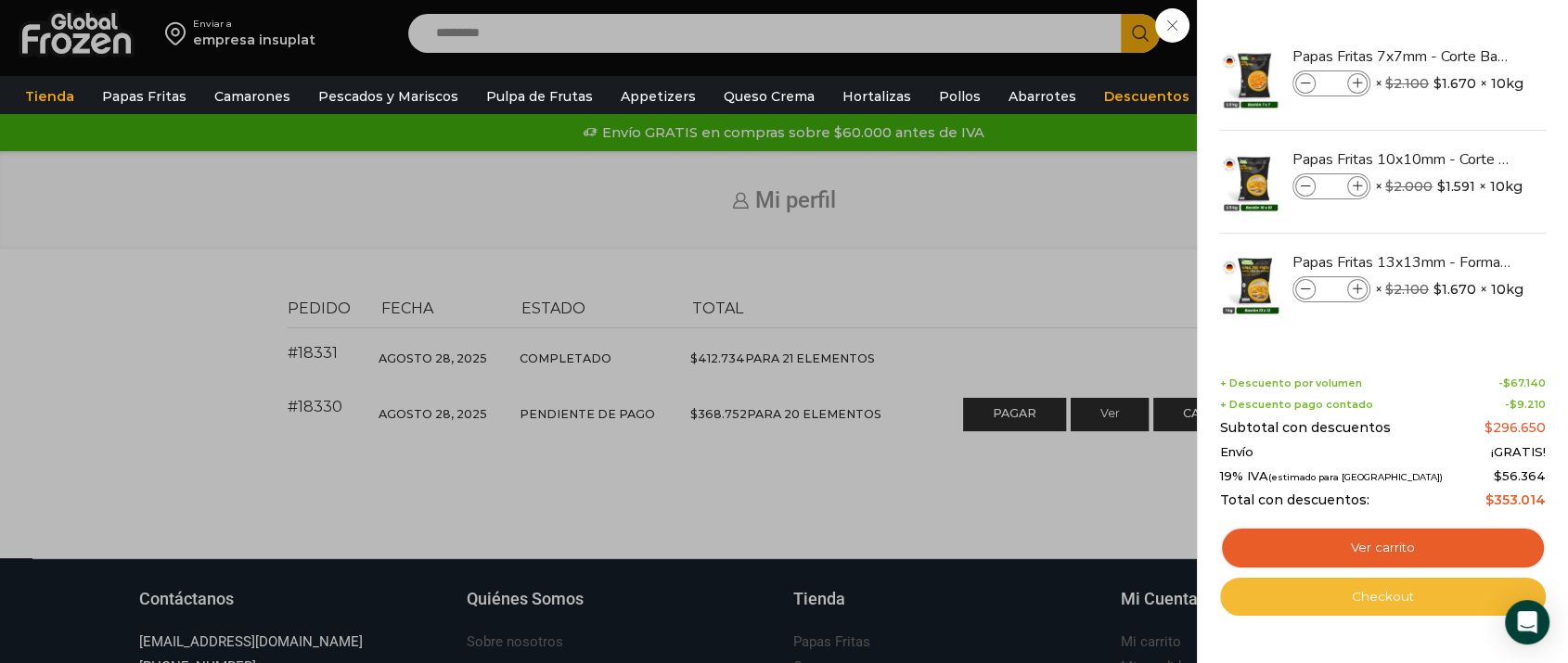
click at [1442, 607] on link "Checkout" at bounding box center [1382, 597] width 325 height 39
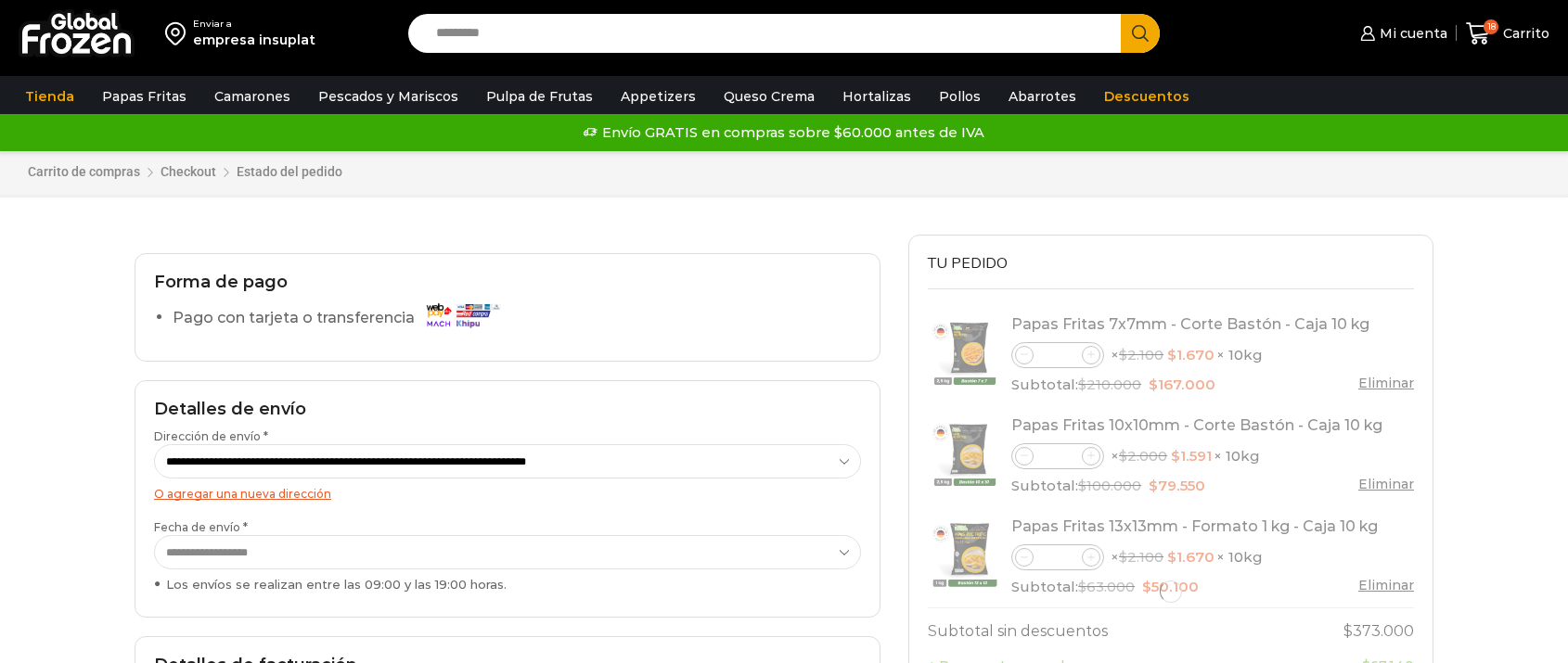
select select "*"
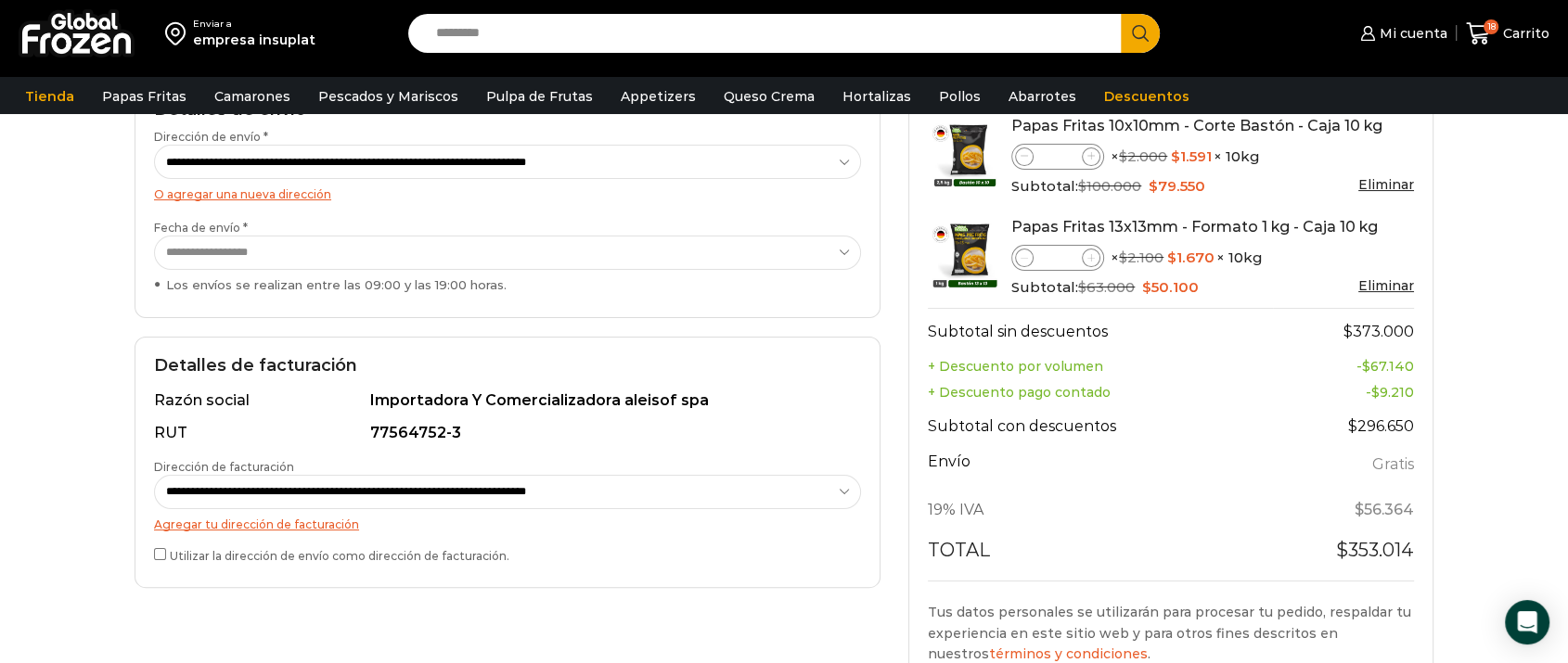
scroll to position [617, 0]
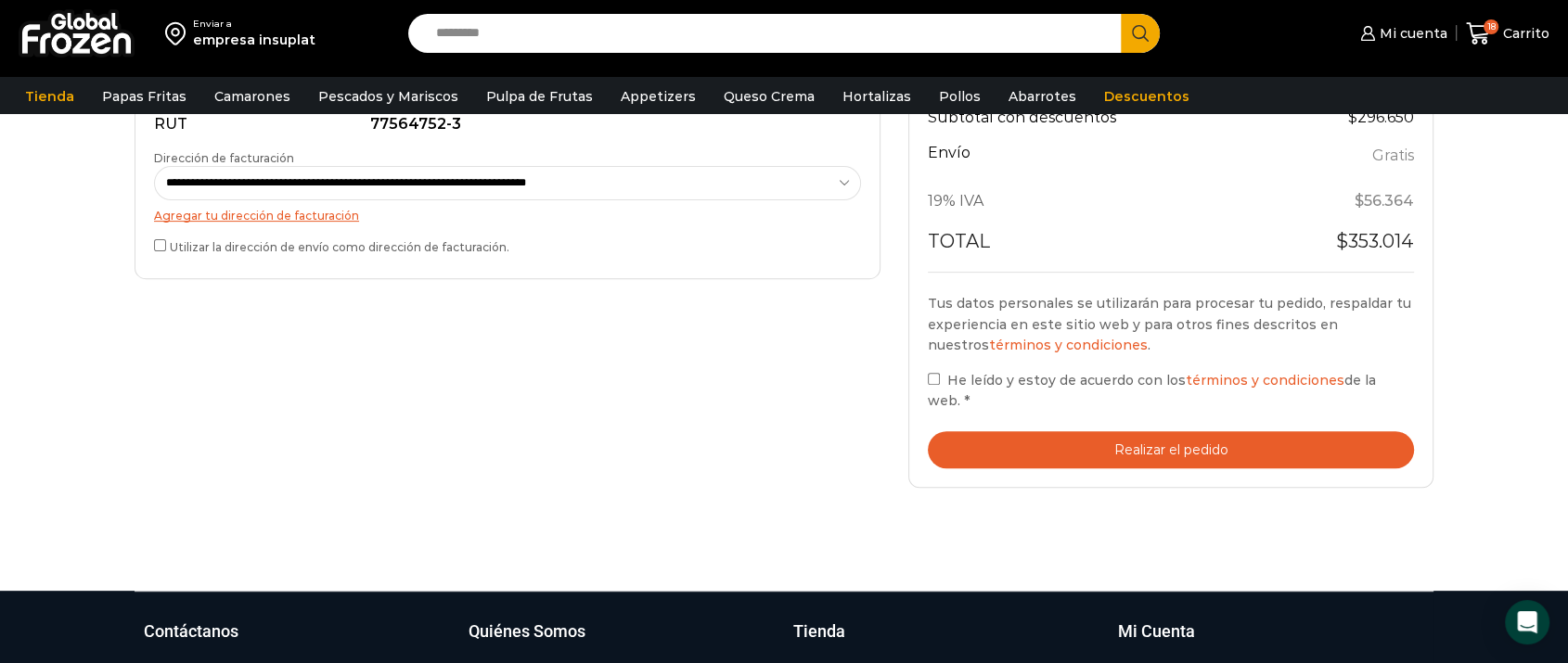
click at [1193, 431] on button "Realizar el pedido" at bounding box center [1170, 450] width 486 height 38
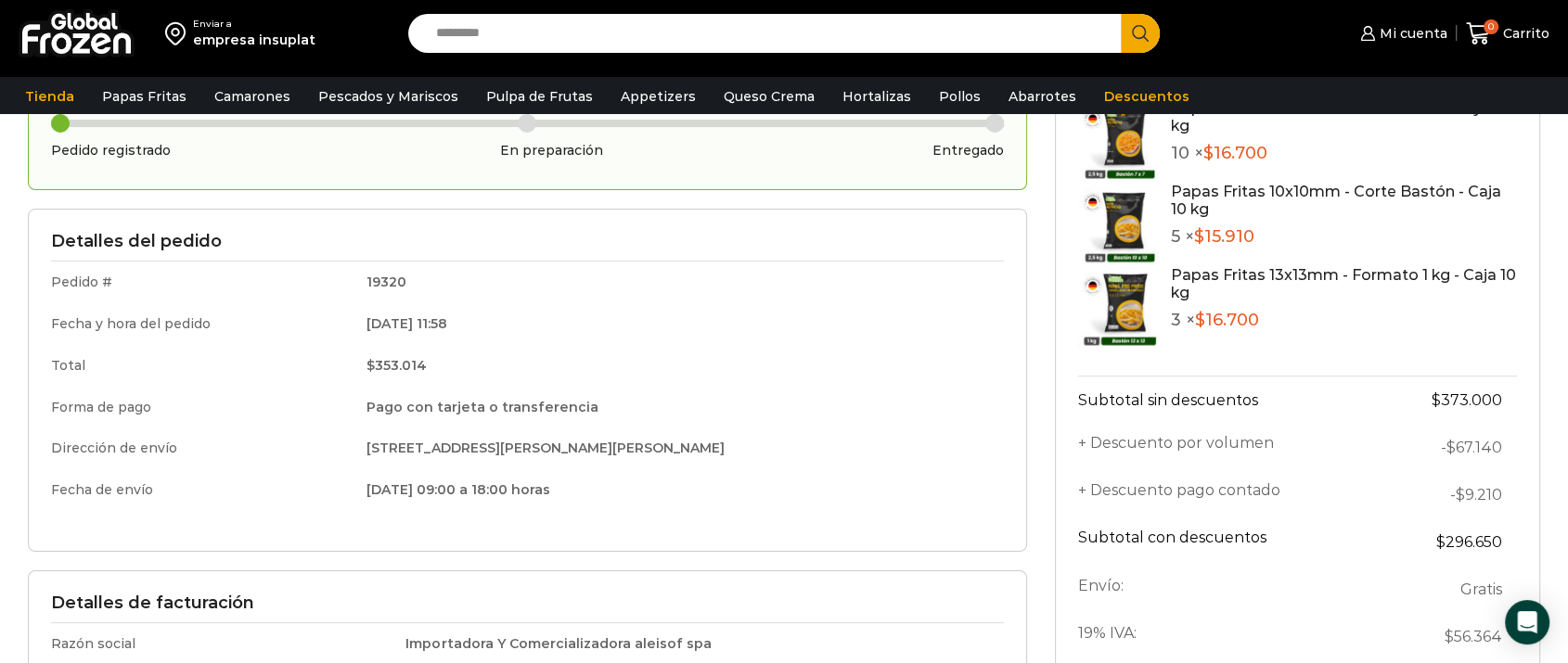
scroll to position [48, 0]
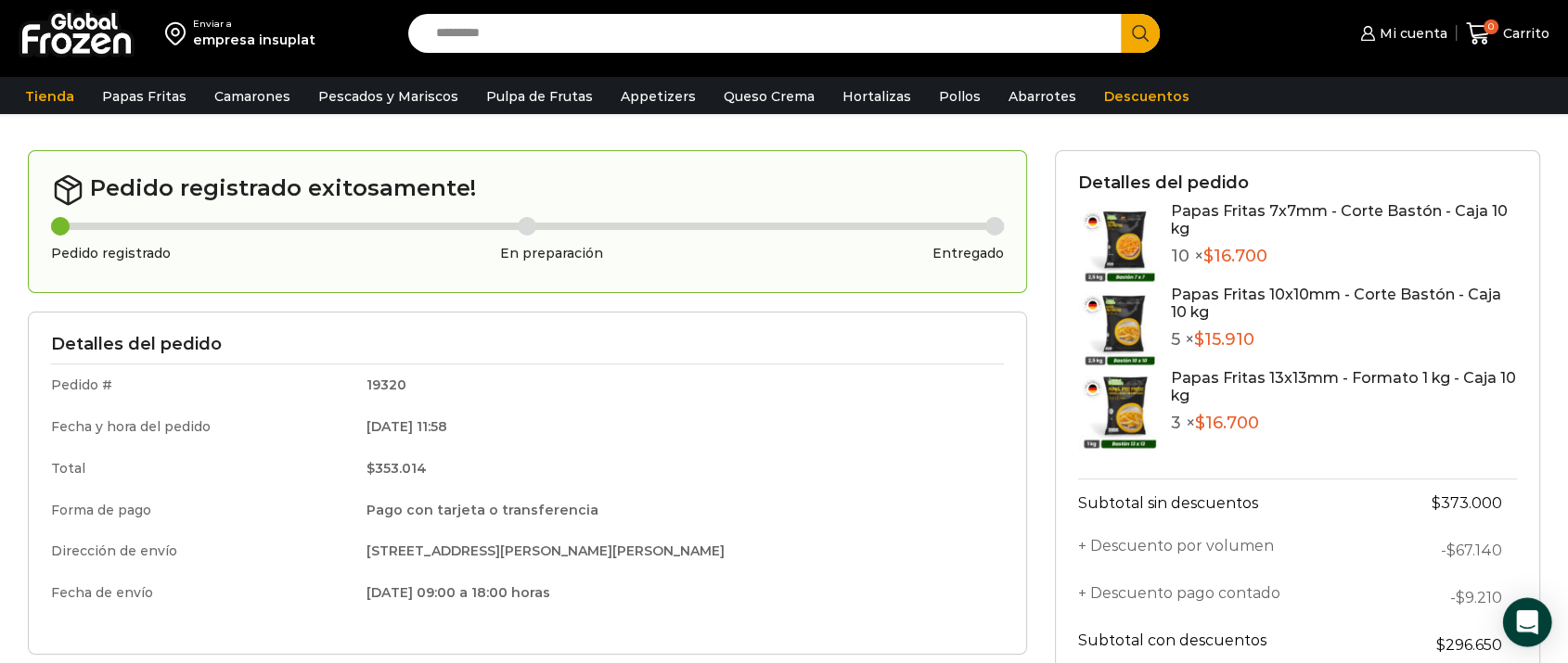
click at [1528, 611] on div "Open Intercom Messenger" at bounding box center [1527, 623] width 49 height 49
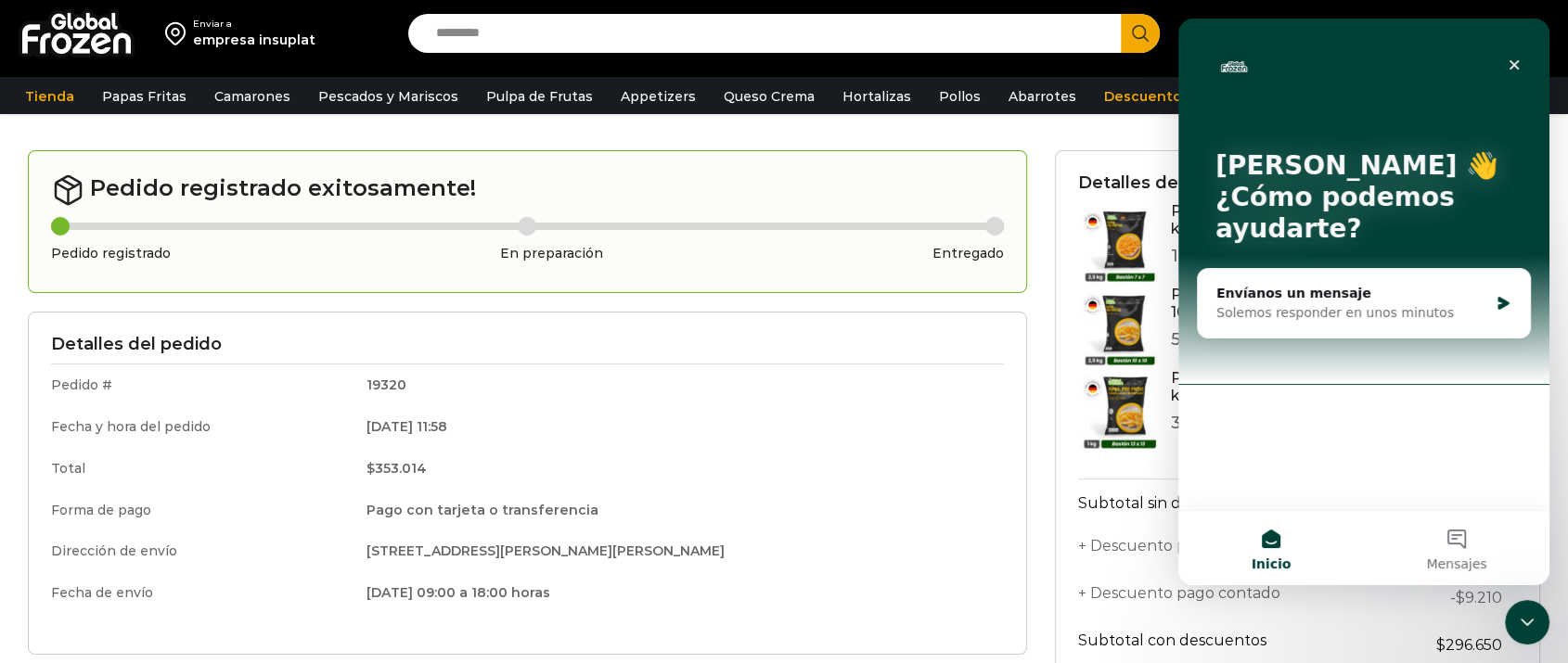
scroll to position [0, 0]
click at [1476, 540] on button "Mensajes" at bounding box center [1456, 548] width 186 height 74
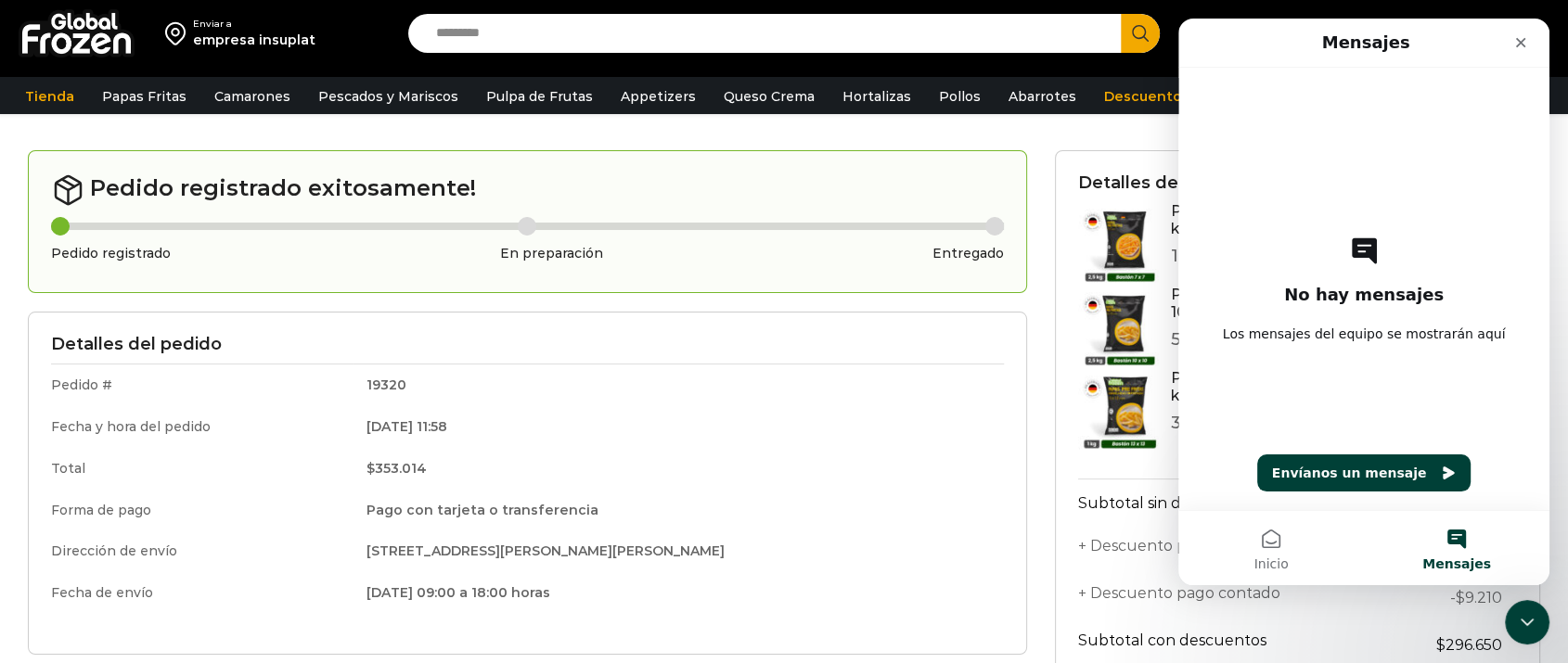
click at [1356, 356] on div "No hay mensajes Los mensajes del equipo se mostrarán aquí Envíanos un mensaje" at bounding box center [1363, 288] width 306 height 442
click at [1350, 334] on span "Los mensajes del equipo se mostrarán aquí" at bounding box center [1364, 333] width 283 height 19
click at [1366, 258] on icon "Intercom Messenger" at bounding box center [1363, 250] width 25 height 26
click at [1365, 480] on button "Envíanos un mensaje" at bounding box center [1363, 473] width 215 height 38
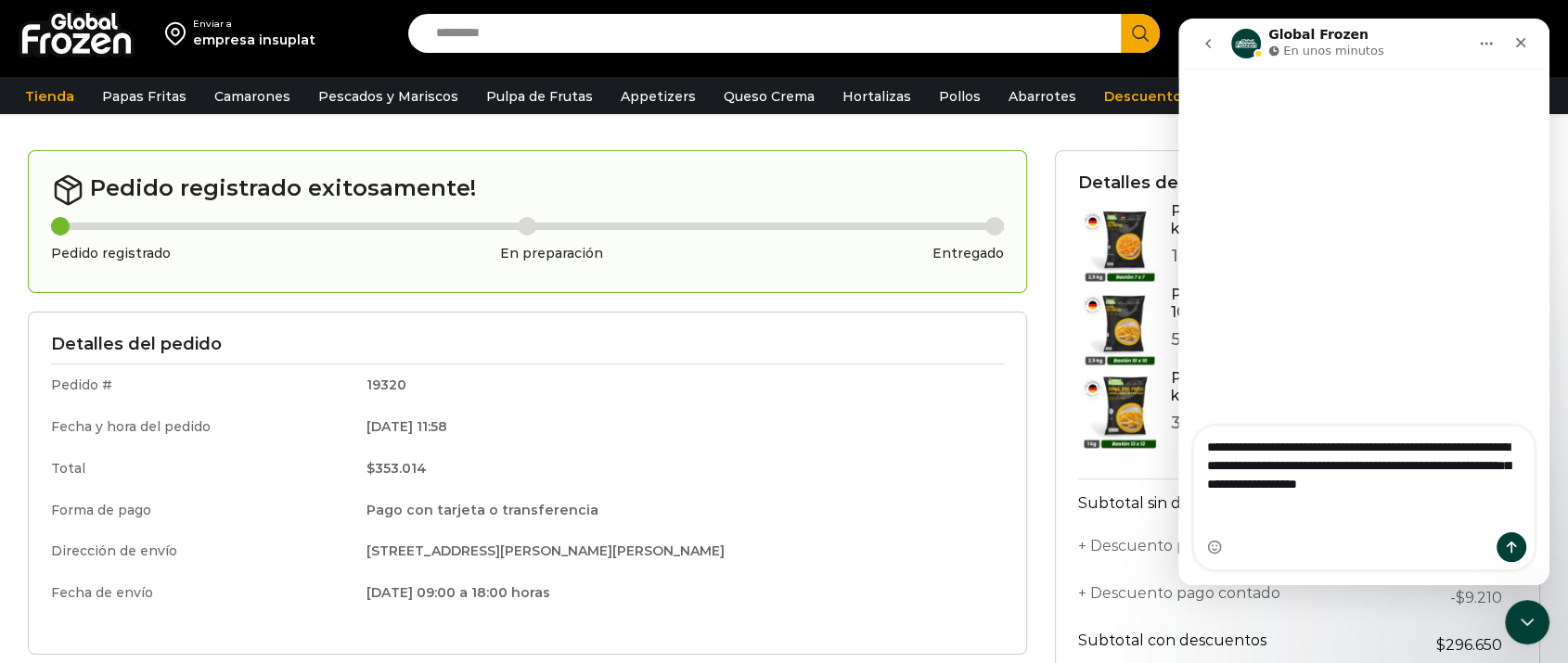
type textarea "**********"
click at [1524, 551] on div "Intercom Messenger" at bounding box center [1511, 547] width 30 height 30
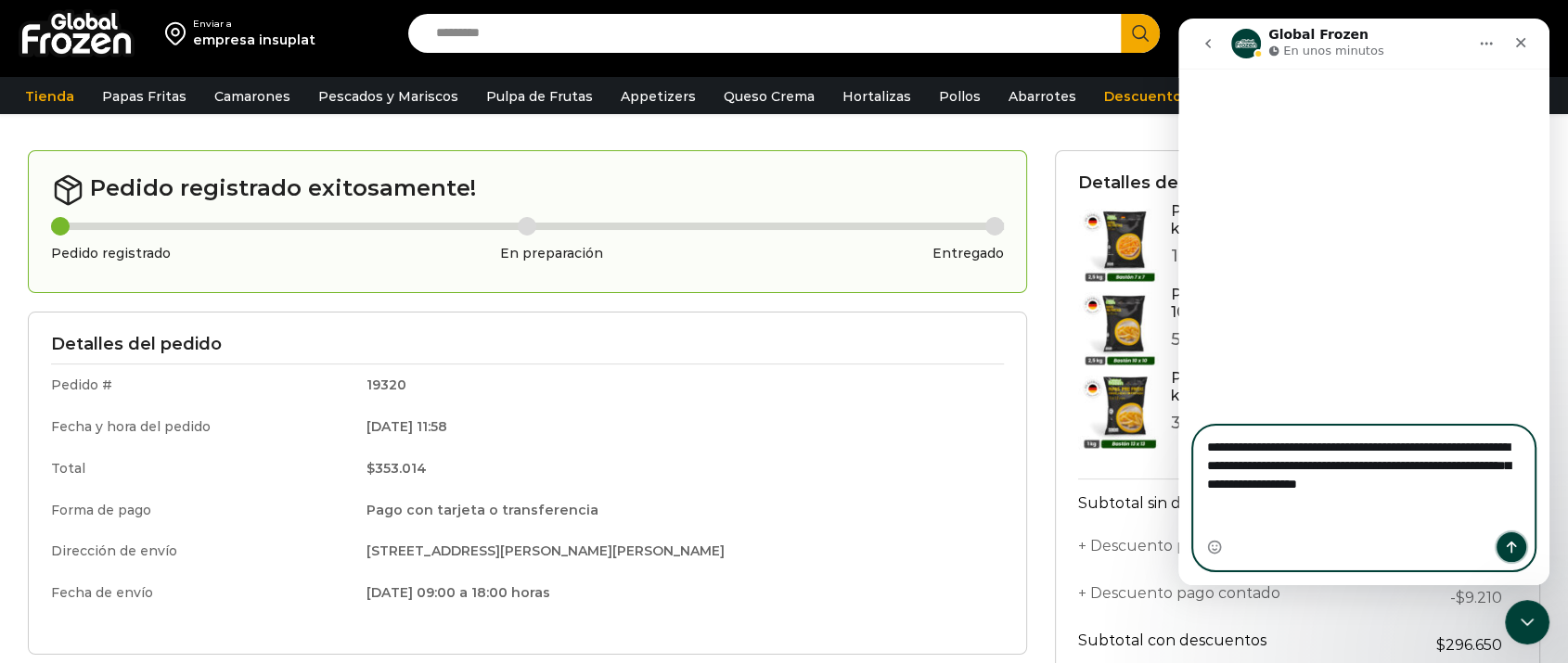
click at [1520, 546] on button "Enviar un mensaje…" at bounding box center [1511, 547] width 30 height 30
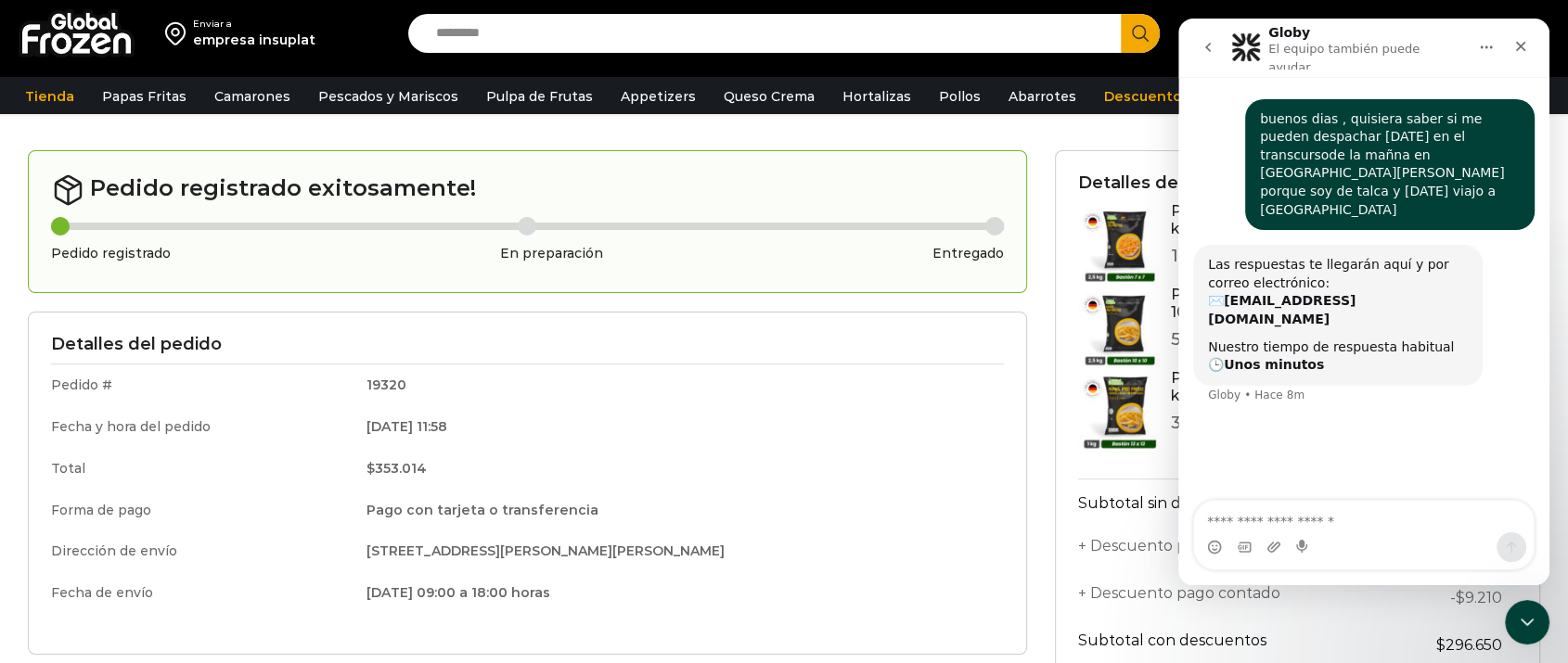
click at [806, 417] on td "[DATE] 11:58" at bounding box center [678, 427] width 650 height 42
